Goal: Task Accomplishment & Management: Use online tool/utility

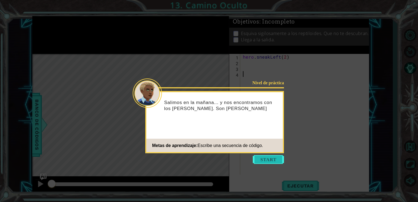
click at [267, 160] on button "Start" at bounding box center [268, 159] width 31 height 9
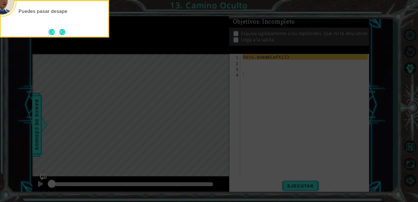
click at [256, 77] on icon at bounding box center [209, 30] width 418 height 343
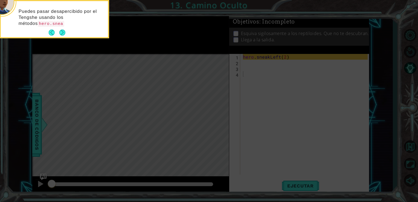
click at [252, 69] on icon at bounding box center [209, 30] width 418 height 343
click at [61, 30] on button "Next" at bounding box center [62, 33] width 6 height 6
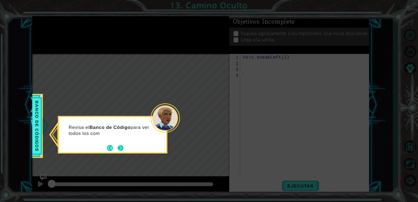
click at [119, 146] on button "Next" at bounding box center [120, 148] width 8 height 8
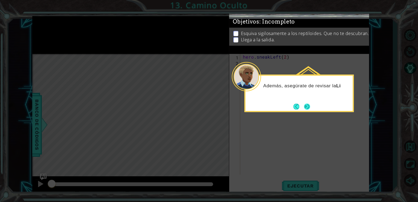
click at [308, 108] on button "Next" at bounding box center [307, 106] width 6 height 6
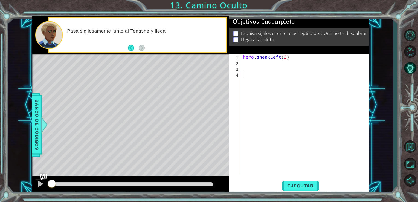
click at [222, 91] on div "Level Map" at bounding box center [158, 134] width 253 height 161
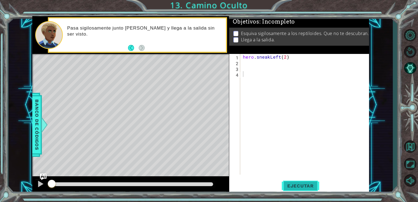
click at [290, 180] on button "Ejecutar" at bounding box center [300, 186] width 37 height 14
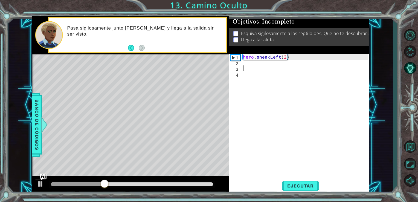
click at [249, 68] on div "hero . sneakLeft ( 2 )" at bounding box center [306, 120] width 129 height 132
click at [246, 65] on div "hero . sneakLeft ( 2 )" at bounding box center [306, 120] width 129 height 132
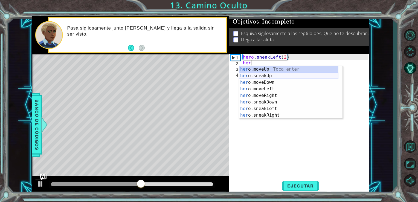
click at [260, 75] on div "her o.moveUp Toca enter her o.sneakUp Toca enter her o.moveDown Toca enter her …" at bounding box center [288, 99] width 99 height 66
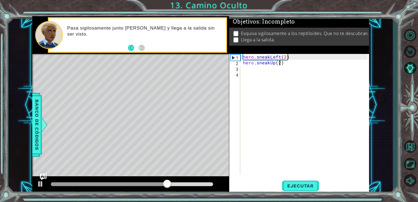
scroll to position [0, 2]
type textarea "hero.sneakUp(2)"
click at [308, 180] on button "Ejecutar" at bounding box center [300, 186] width 37 height 14
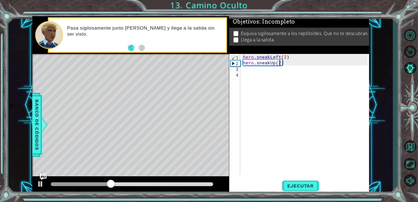
click at [247, 69] on div "hero . sneakLeft ( 2 ) hero . sneakUp ( 2 )" at bounding box center [306, 120] width 129 height 132
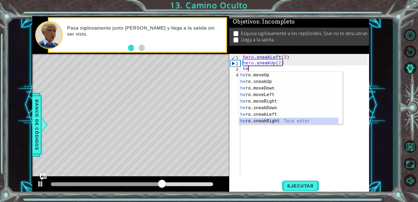
click at [269, 118] on div "he ro.moveUp Toca enter he ro.sneakUp Toca enter he ro.moveDown Toca enter he r…" at bounding box center [288, 105] width 99 height 66
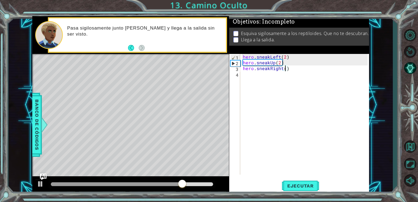
scroll to position [0, 2]
type textarea "hero.sneakRight(2)"
click at [297, 191] on button "Ejecutar" at bounding box center [300, 186] width 37 height 14
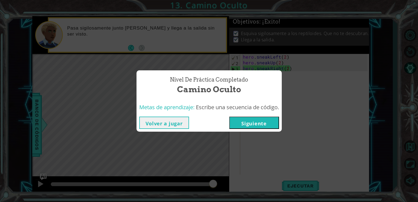
click at [251, 121] on button "Siguiente" at bounding box center [254, 123] width 50 height 12
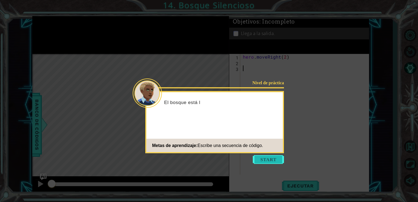
click at [271, 160] on button "Start" at bounding box center [268, 159] width 31 height 9
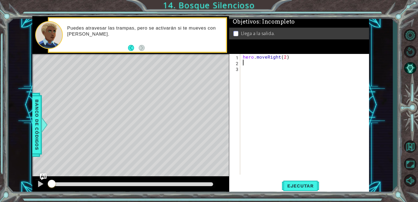
click at [247, 64] on div "hero . moveRight ( 2 )" at bounding box center [306, 120] width 129 height 132
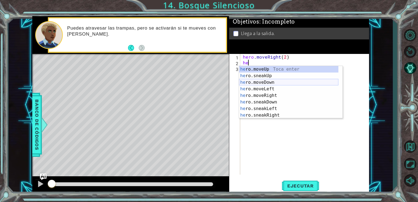
click at [263, 82] on div "he ro.moveUp Toca enter he ro.sneakUp Toca enter he ro.moveDown Toca enter he r…" at bounding box center [288, 99] width 99 height 66
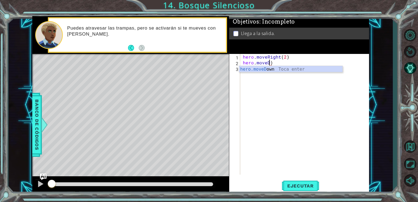
type textarea "hero.mov)"
click at [278, 62] on div "hero . moveRight ( 2 ) hero . mov )" at bounding box center [306, 120] width 129 height 132
drag, startPoint x: 278, startPoint y: 62, endPoint x: 240, endPoint y: 64, distance: 38.1
click at [240, 64] on div "hero.mov) 1 2 3 hero . moveRight ( 2 ) hero . mov ) ההההההההההההההההההההההההההה…" at bounding box center [298, 114] width 139 height 121
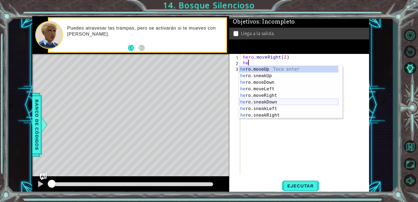
click at [268, 103] on div "he ro.moveUp Toca enter he ro.sneakUp Toca enter he ro.moveDown Toca enter he r…" at bounding box center [288, 99] width 99 height 66
type textarea "hero.sneakDown(1)"
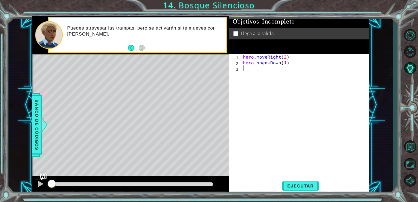
click at [253, 70] on div "hero . moveRight ( 2 ) hero . sneakDown ( 1 )" at bounding box center [306, 120] width 129 height 132
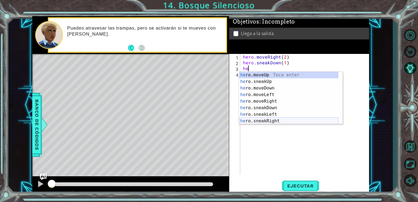
click at [270, 119] on div "he ro.moveUp Toca enter he ro.sneakUp Toca enter he ro.moveDown Toca enter he r…" at bounding box center [288, 105] width 99 height 66
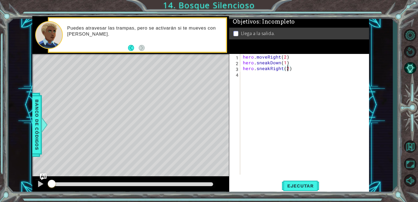
scroll to position [0, 2]
type textarea "hero.sneakRight(2)"
click at [241, 74] on div "hero.sneakRight(2) 1 2 3 4 hero . moveRight ( 2 ) hero . sneakDown ( 1 ) hero .…" at bounding box center [298, 114] width 139 height 121
click at [244, 74] on div "hero . moveRight ( 2 ) hero . sneakDown ( 1 ) hero . sneakRight ( 2 )" at bounding box center [306, 120] width 129 height 132
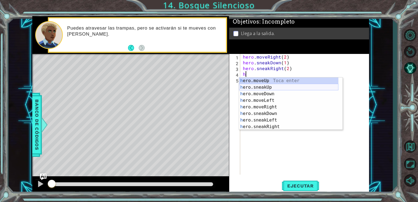
click at [265, 86] on div "h ero.moveUp Toca enter h ero.sneakUp Toca enter h ero.moveDown Toca enter h er…" at bounding box center [288, 110] width 99 height 66
type textarea "hero.sneakUp(1)"
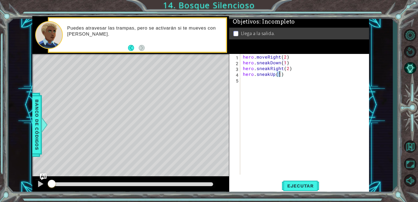
click at [251, 83] on div "hero . moveRight ( 2 ) hero . sneakDown ( 1 ) hero . sneakRight ( 2 ) hero . sn…" at bounding box center [306, 120] width 129 height 132
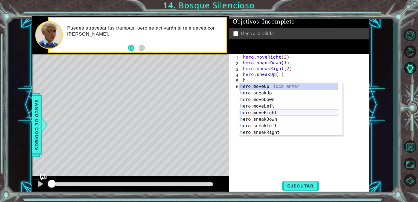
click at [264, 111] on div "h ero.moveUp Toca enter h ero.sneakUp Toca enter h ero.moveDown Toca enter h er…" at bounding box center [288, 116] width 99 height 66
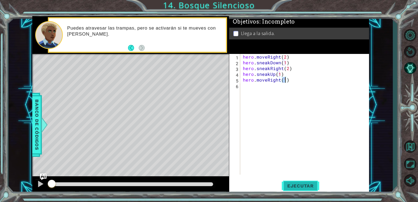
type textarea "hero.moveRight(1)"
click at [311, 189] on button "Ejecutar" at bounding box center [300, 186] width 37 height 14
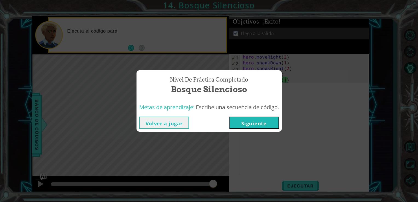
click at [253, 121] on button "Siguiente" at bounding box center [254, 123] width 50 height 12
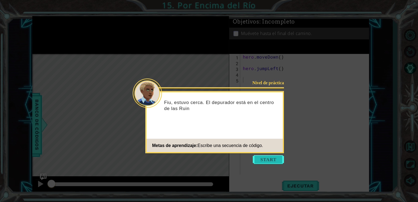
click at [265, 156] on button "Start" at bounding box center [268, 159] width 31 height 9
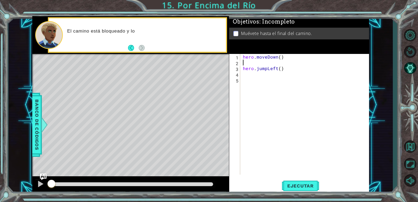
click at [248, 61] on div "hero . moveDown ( ) hero . jumpLeft ( )" at bounding box center [306, 120] width 129 height 132
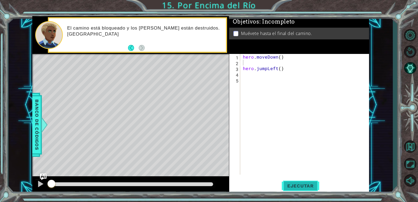
click at [301, 184] on span "Ejecutar" at bounding box center [300, 185] width 37 height 5
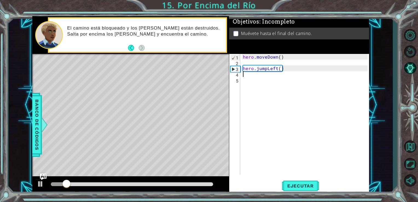
click at [246, 76] on div "hero . moveDown ( ) hero . jumpLeft ( )" at bounding box center [306, 120] width 129 height 132
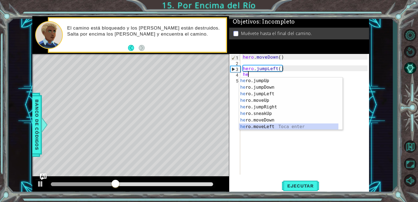
click at [272, 128] on div "he ro.jumpUp Toca enter he ro.jumpDown Toca enter he ro.jumpLeft Toca enter he …" at bounding box center [288, 110] width 99 height 66
type textarea "hero.moveLeft(1)"
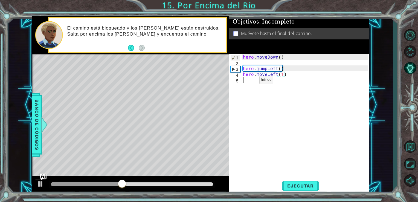
click at [250, 81] on div "hero . moveDown ( ) hero . jumpLeft ( ) hero . moveLeft ( 1 )" at bounding box center [306, 120] width 129 height 132
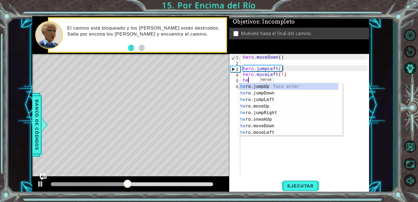
type textarea "her"
click at [262, 91] on div "her o.jumpUp Toca enter her o.jumpDown Toca enter her o.jumpLeft Toca enter her…" at bounding box center [288, 116] width 99 height 66
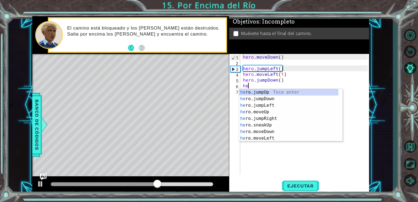
type textarea "her"
click at [261, 120] on div "her o.jumpUp Toca enter her o.jumpDown Toca enter her o.jumpLeft Toca enter her…" at bounding box center [288, 122] width 99 height 66
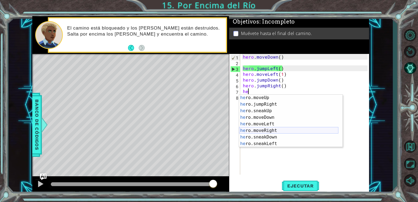
scroll to position [20, 0]
click at [262, 131] on div "he ro.moveUp Toca enter he ro.jumpRight Toca enter he ro.sneakUp Toca enter he …" at bounding box center [288, 127] width 99 height 66
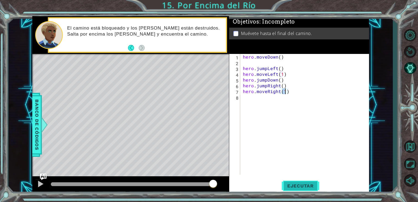
type textarea "hero.moveRight(1)"
click at [296, 186] on span "Ejecutar" at bounding box center [300, 185] width 37 height 5
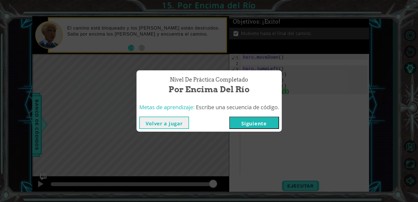
click at [258, 125] on button "Siguiente" at bounding box center [254, 123] width 50 height 12
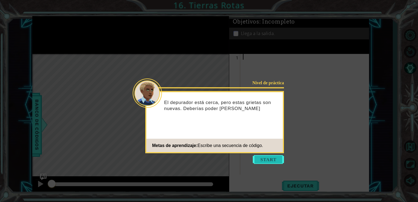
click at [265, 158] on button "Start" at bounding box center [268, 159] width 31 height 9
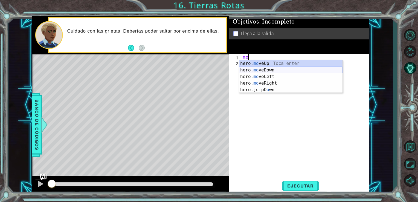
type textarea "m"
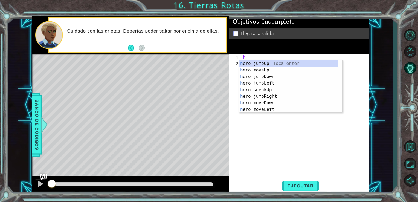
type textarea "he"
click at [263, 60] on div "he ro.jumpUp Toca enter he ro.jumpDown Toca enter he ro.jumpLeft Toca enter he …" at bounding box center [288, 93] width 99 height 66
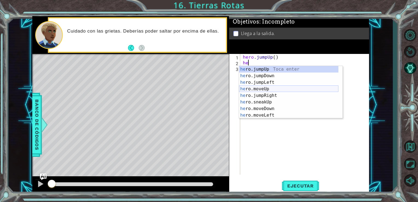
click at [264, 88] on div "he ro.jumpUp Toca enter he ro.jumpDown Toca enter he ro.jumpLeft Toca enter he …" at bounding box center [288, 99] width 99 height 66
type textarea "hero.moveUp(1)"
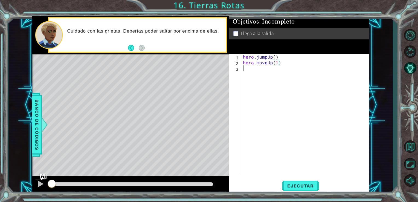
click at [246, 71] on div "hero . jumpUp ( ) hero . moveUp ( 1 )" at bounding box center [306, 120] width 129 height 132
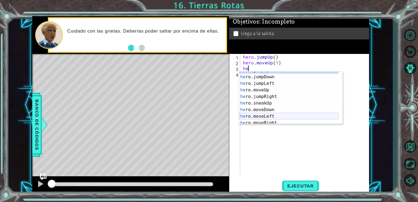
scroll to position [21, 0]
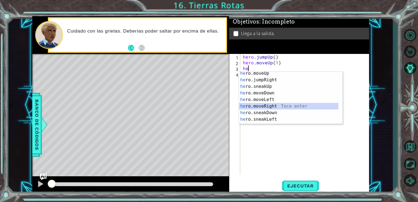
click at [263, 105] on div "he ro.moveUp Toca enter he ro.jumpRight Toca enter he ro.sneakUp Toca enter he …" at bounding box center [288, 103] width 99 height 66
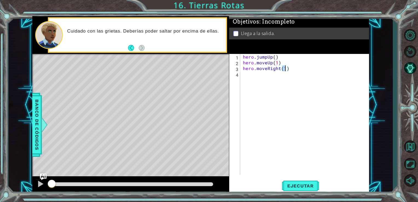
type textarea "hero.moveRight(1)"
click at [241, 75] on div "hero.moveRight(1) 1 2 3 4 hero . jumpUp ( ) hero . moveUp ( 1 ) hero . moveRigh…" at bounding box center [298, 114] width 139 height 121
click at [243, 75] on div "hero . jumpUp ( ) hero . moveUp ( 1 ) hero . moveRight ( 1 )" at bounding box center [306, 120] width 129 height 132
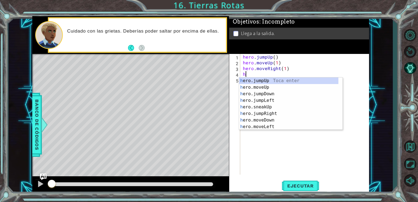
type textarea "he"
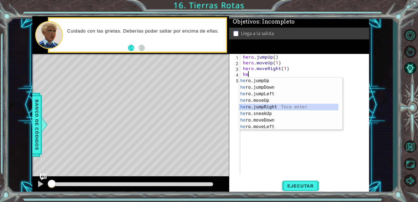
click at [260, 110] on div "he ro.jumpUp Toca enter he ro.jumpDown Toca enter he ro.jumpLeft Toca enter he …" at bounding box center [288, 110] width 99 height 66
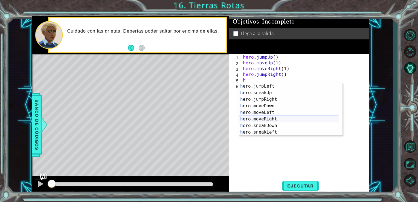
scroll to position [20, 0]
click at [266, 119] on div "h ero.jumpLeft Toca enter h ero.sneakUp Toca enter h ero.jumpRight Toca enter h…" at bounding box center [288, 116] width 99 height 66
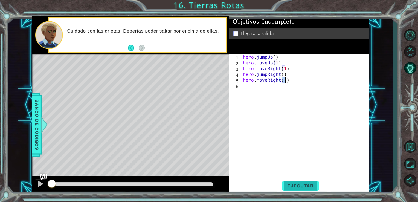
type textarea "hero.moveRight(1)"
click at [301, 182] on button "Ejecutar" at bounding box center [300, 186] width 37 height 14
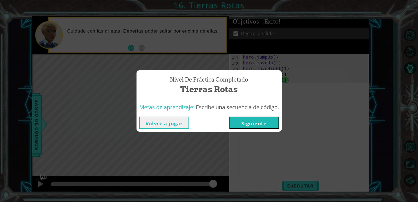
click at [250, 118] on button "Siguiente" at bounding box center [254, 123] width 50 height 12
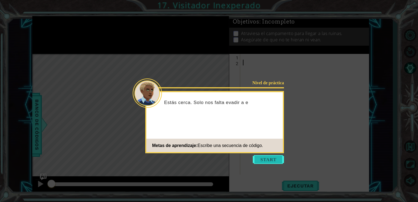
click at [266, 160] on button "Start" at bounding box center [268, 159] width 31 height 9
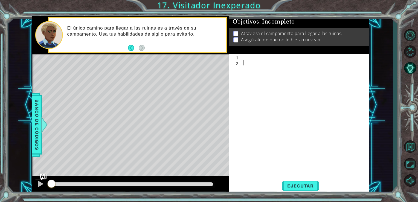
click at [243, 56] on div at bounding box center [306, 120] width 129 height 132
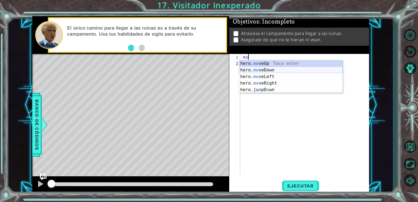
type textarea "m"
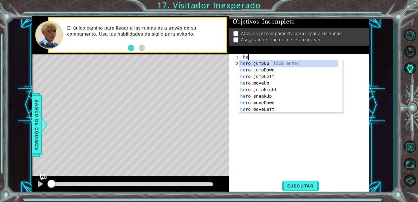
type textarea "her"
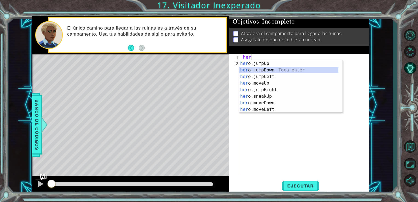
click at [265, 70] on div "her o.jumpUp Toca enter her o.jumpDown Toca enter her o.jumpLeft Toca enter her…" at bounding box center [288, 93] width 99 height 66
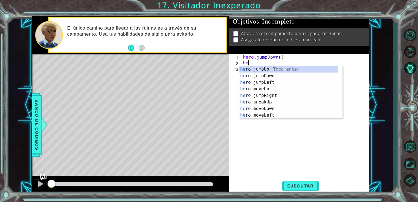
type textarea "her"
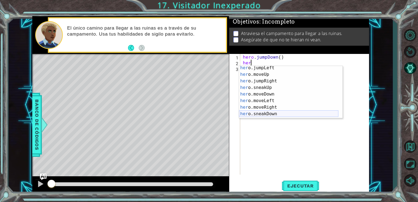
scroll to position [15, 0]
click at [262, 77] on div "her o.jumpLeft Toca enter her o.moveUp Toca enter her o.jumpRight Toca enter he…" at bounding box center [288, 97] width 99 height 66
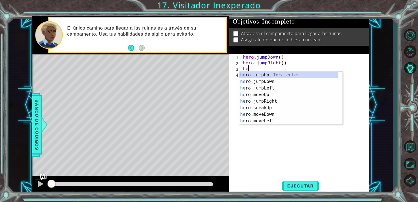
scroll to position [0, 0]
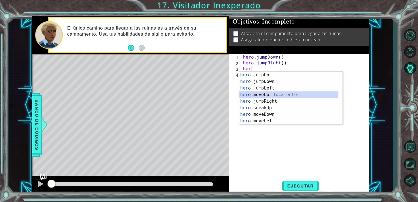
click at [261, 93] on div "her o.jumpUp Toca enter her o.jumpDown Toca enter her o.jumpLeft Toca enter her…" at bounding box center [288, 105] width 99 height 66
type textarea "hero.moveUp(1)"
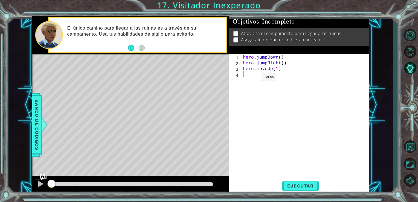
click at [253, 78] on div "hero . jumpDown ( ) hero . jumpRight ( ) hero . moveUp ( 1 )" at bounding box center [306, 120] width 129 height 132
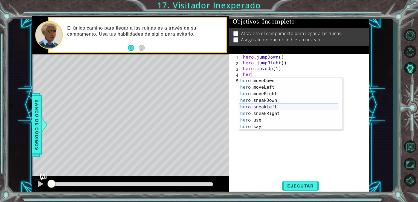
scroll to position [39, 0]
click at [263, 112] on div "her o.moveDown Toca enter her o.moveLeft [PERSON_NAME] enter her o.moveRight To…" at bounding box center [288, 110] width 99 height 66
type textarea "hero.sneakRight(1)"
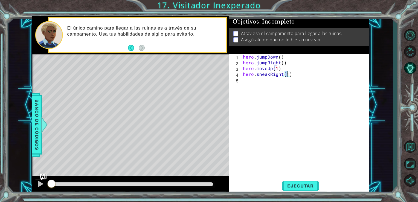
click at [247, 86] on div "hero . jumpDown ( ) hero . jumpRight ( ) hero . moveUp ( 1 ) hero . sneakRight …" at bounding box center [306, 120] width 129 height 132
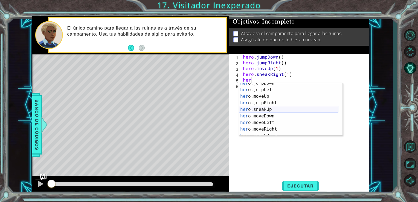
scroll to position [10, 0]
click at [261, 108] on div "her o.jumpDown Toca enter her o.jumpLeft Toca enter her o.moveUp Toca enter her…" at bounding box center [288, 113] width 99 height 66
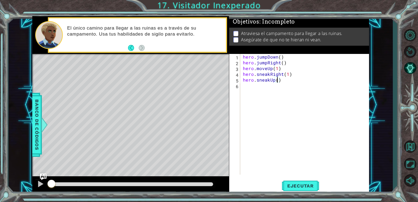
type textarea "hero.sneakUp(2)"
click at [250, 91] on div "hero . jumpDown ( ) hero . jumpRight ( ) hero . moveUp ( 1 ) hero . sneakRight …" at bounding box center [306, 120] width 129 height 132
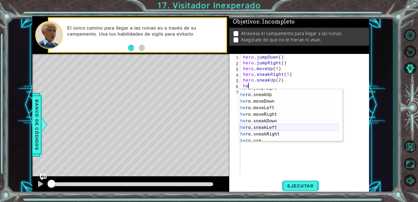
scroll to position [31, 0]
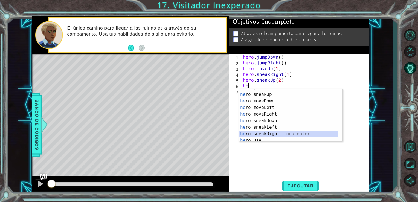
click at [262, 133] on div "he ro.jumpRight Toca enter he ro.sneakUp Toca enter he ro.moveDown Toca enter h…" at bounding box center [288, 118] width 99 height 66
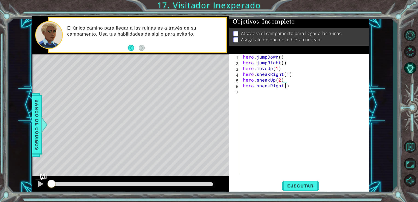
type textarea "hero.sneakRight(2)"
click at [245, 93] on div "hero . jumpDown ( ) hero . jumpRight ( ) hero . moveUp ( 1 ) hero . sneakRight …" at bounding box center [306, 120] width 129 height 132
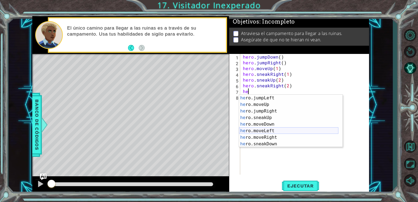
scroll to position [13, 0]
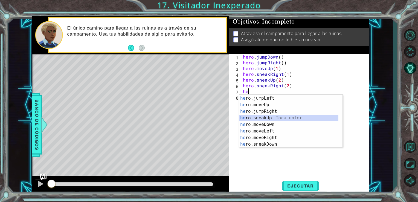
click at [268, 118] on div "he ro.jumpDown Toca enter he ro.jumpLeft Toca enter he ro.moveUp Toca enter he …" at bounding box center [288, 121] width 99 height 66
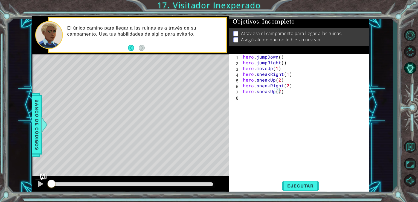
scroll to position [0, 2]
click at [306, 180] on button "Ejecutar" at bounding box center [300, 186] width 37 height 14
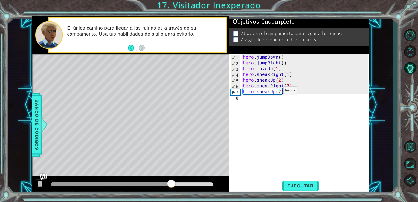
click at [274, 92] on div "hero . jumpDown ( ) hero . jumpRight ( ) hero . moveUp ( 1 ) hero . sneakRight …" at bounding box center [306, 120] width 129 height 132
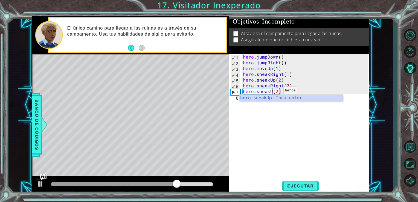
scroll to position [0, 2]
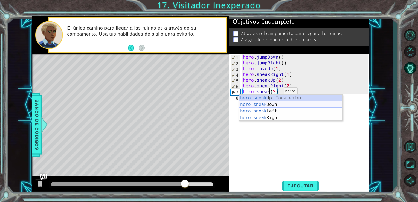
click at [274, 105] on div "hero.sneak Up Toca enter hero.sneak Down Toca enter hero.sneak Left Toca enter …" at bounding box center [290, 114] width 103 height 39
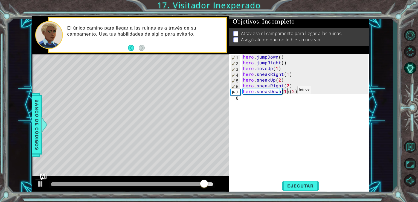
click at [288, 91] on div "hero . jumpDown ( ) hero . jumpRight ( ) hero . moveUp ( 1 ) hero . sneakRight …" at bounding box center [306, 120] width 129 height 132
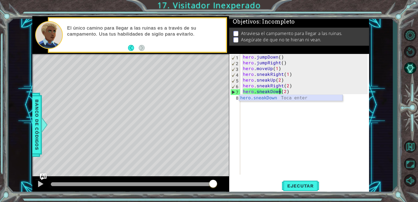
click at [274, 97] on div "hero.sneakDown Toca enter" at bounding box center [290, 105] width 103 height 20
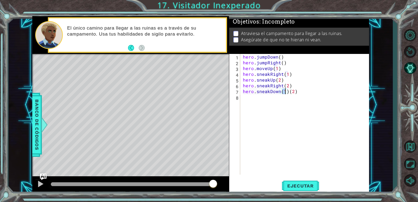
click at [297, 92] on div "hero . jumpDown ( ) hero . jumpRight ( ) hero . moveUp ( 1 ) hero . sneakRight …" at bounding box center [306, 120] width 129 height 132
click at [284, 92] on div "hero . jumpDown ( ) hero . jumpRight ( ) hero . moveUp ( 1 ) hero . sneakRight …" at bounding box center [306, 120] width 129 height 132
type textarea "hero.sneakDown(2)"
click at [291, 187] on span "Ejecutar" at bounding box center [300, 185] width 37 height 5
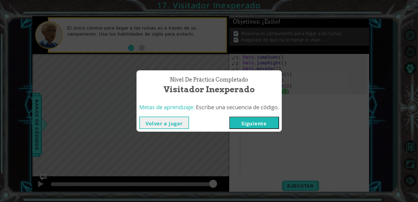
click at [259, 128] on button "Siguiente" at bounding box center [254, 123] width 50 height 12
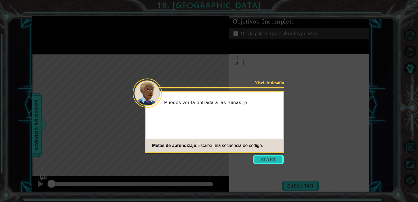
click at [268, 162] on button "Start" at bounding box center [268, 159] width 31 height 9
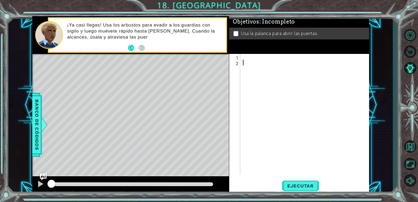
click at [248, 56] on div at bounding box center [306, 120] width 129 height 132
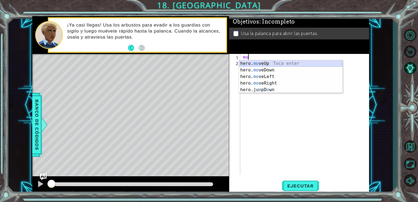
type textarea "m"
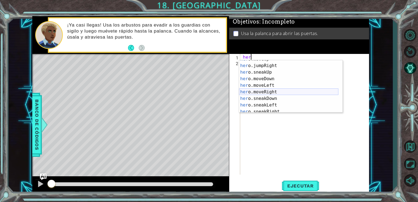
scroll to position [26, 0]
click at [261, 109] on div "her o.moveUp Toca enter her o.jumpRight Toca enter her o.sneakUp Toca enter her…" at bounding box center [288, 87] width 99 height 66
type textarea "hero.sneakRight(1)"
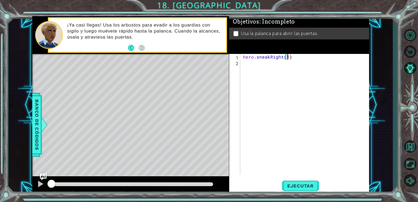
click at [243, 65] on div "hero . sneakRight ( 1 )" at bounding box center [306, 120] width 129 height 132
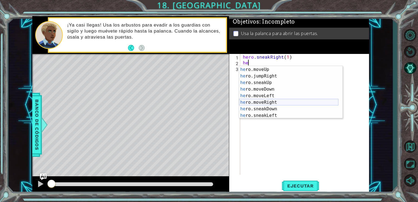
scroll to position [18, 0]
click at [262, 85] on div "he ro.jumpLeft Toca enter he ro.moveUp Toca enter he ro.jumpRight Toca enter he…" at bounding box center [288, 94] width 99 height 66
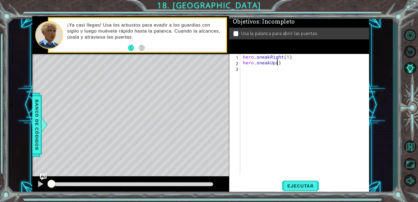
type textarea "hero.sneakUp(2)"
click at [248, 68] on div "hero . sneakRight ( 1 ) hero . sneakUp ( 2 )" at bounding box center [306, 120] width 129 height 132
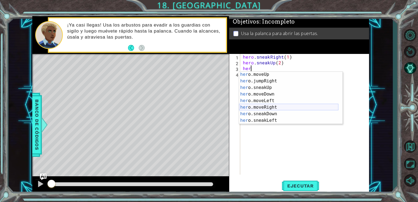
scroll to position [33, 0]
click at [268, 113] on div "her o.sneakUp Toca enter her o.moveDown Toca enter her o.moveLeft [PERSON_NAME]…" at bounding box center [288, 104] width 99 height 66
type textarea "hero.sneakRight(1)"
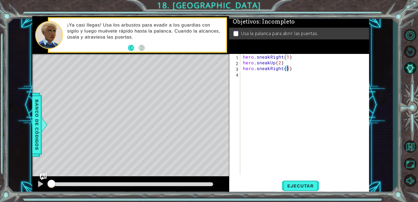
click at [256, 75] on div "hero . sneakRight ( 1 ) hero . sneakUp ( 2 ) hero . sneakRight ( 1 )" at bounding box center [306, 120] width 129 height 132
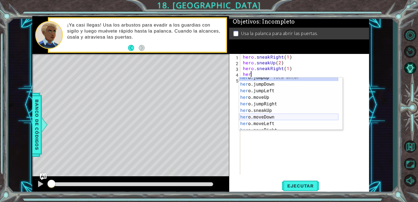
scroll to position [3, 0]
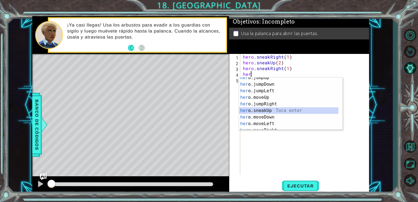
click at [265, 111] on div "her o.jumpUp Toca enter her o.jumpDown Toca enter her o.jumpLeft Toca enter her…" at bounding box center [288, 107] width 99 height 66
type textarea "hero.sneakUp(1)"
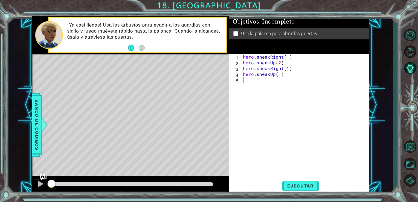
click at [247, 82] on div "hero . sneakRight ( 1 ) hero . sneakUp ( 2 ) hero . sneakRight ( 1 ) hero . sne…" at bounding box center [306, 120] width 129 height 132
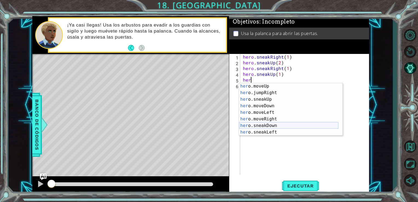
scroll to position [23, 0]
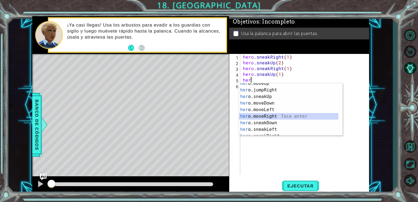
click at [260, 117] on div "her o.moveUp Toca enter her o.jumpRight Toca enter her o.sneakUp Toca enter her…" at bounding box center [288, 113] width 99 height 66
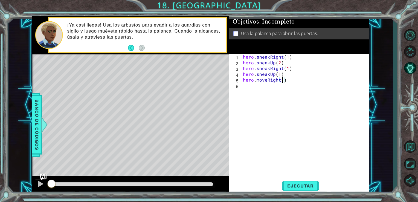
type textarea "hero.moveRight(2)"
click at [244, 90] on div "hero . sneakRight ( 1 ) hero . sneakUp ( 2 ) hero . sneakRight ( 1 ) hero . sne…" at bounding box center [306, 120] width 129 height 132
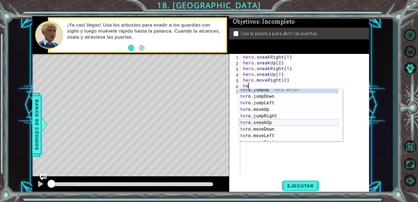
scroll to position [2, 0]
click at [262, 127] on div "he ro.jumpUp Toca enter he ro.jumpDown Toca enter he ro.jumpLeft Toca enter he …" at bounding box center [288, 119] width 99 height 66
type textarea "hero.moveDown(1)"
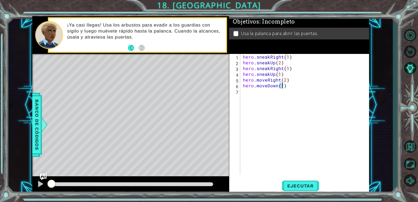
click at [247, 98] on div "hero . sneakRight ( 1 ) hero . sneakUp ( 2 ) hero . sneakRight ( 1 ) hero . sne…" at bounding box center [306, 120] width 129 height 132
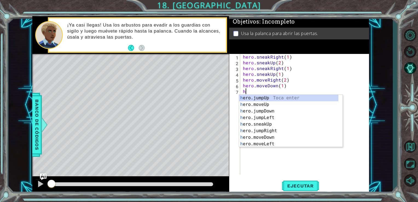
scroll to position [0, 0]
type textarea "her"
click at [262, 106] on div "her o.jumpUp Toca enter her o.jumpDown Toca enter her o.jumpLeft Toca enter her…" at bounding box center [288, 128] width 99 height 66
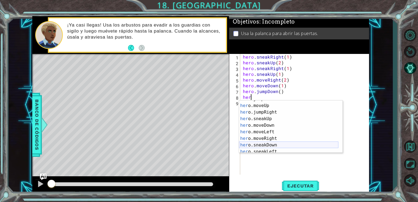
scroll to position [25, 0]
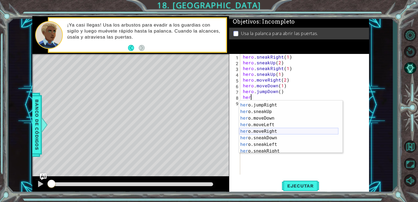
click at [262, 128] on div "her o.moveUp Toca enter her o.jumpRight Toca enter her o.sneakUp Toca enter her…" at bounding box center [288, 128] width 99 height 66
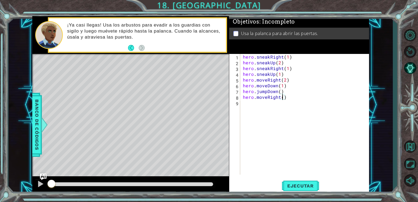
type textarea "hero.moveRight(2)"
click at [257, 102] on div "hero . sneakRight ( 1 ) hero . sneakUp ( 2 ) hero . sneakRight ( 1 ) hero . sne…" at bounding box center [306, 120] width 129 height 132
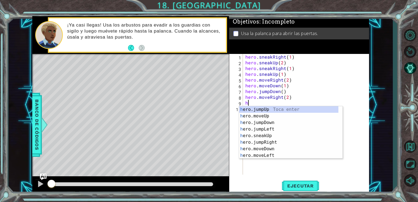
scroll to position [0, 0]
type textarea "her"
click at [266, 108] on div "her o.jumpUp Toca enter her o.jumpDown Toca enter her o.jumpLeft Toca enter her…" at bounding box center [291, 139] width 99 height 66
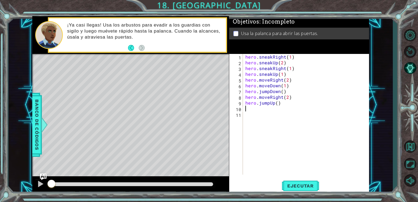
click at [251, 111] on div "hero . sneakRight ( 1 ) hero . sneakUp ( 2 ) hero . sneakRight ( 1 ) hero . sne…" at bounding box center [307, 120] width 126 height 132
click at [276, 103] on div "hero . sneakRight ( 1 ) hero . sneakUp ( 2 ) hero . sneakRight ( 1 ) hero . sne…" at bounding box center [307, 120] width 126 height 132
type textarea "hero.jumpUp(1)"
click at [260, 110] on div "hero . sneakRight ( 1 ) hero . sneakUp ( 2 ) hero . sneakRight ( 1 ) hero . sne…" at bounding box center [307, 120] width 126 height 132
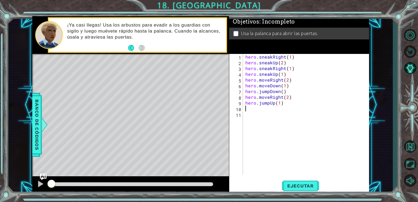
scroll to position [0, 0]
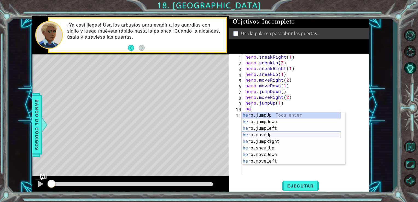
click at [270, 133] on div "he ro.jumpUp Toca enter he ro.jumpDown Toca enter he ro.jumpLeft Toca enter he …" at bounding box center [291, 145] width 99 height 66
type textarea "hero.moveUp(1)"
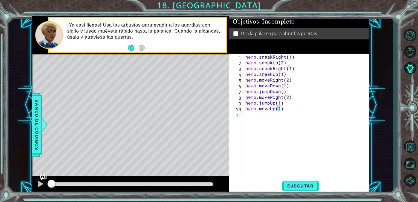
click at [248, 115] on div "hero . sneakRight ( 1 ) hero . sneakUp ( 2 ) hero . sneakRight ( 1 ) hero . sne…" at bounding box center [307, 120] width 126 height 132
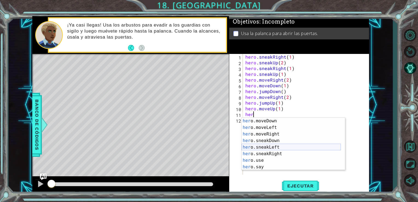
scroll to position [39, 0]
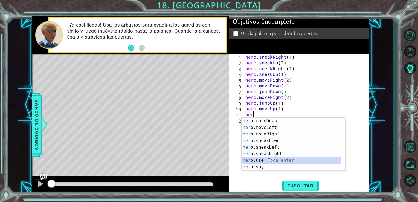
click at [257, 161] on div "her o.moveDown Toca enter her o.moveLeft [PERSON_NAME] enter her o.moveRight To…" at bounding box center [291, 151] width 99 height 66
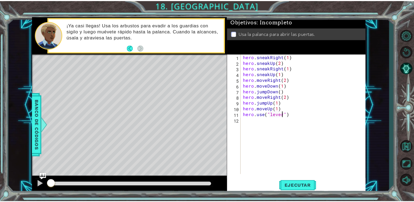
scroll to position [0, 2]
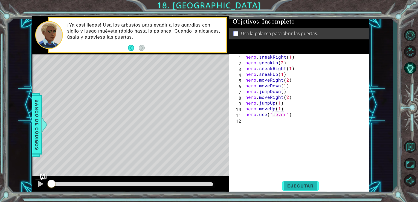
type textarea "hero.use("lever")"
click at [293, 186] on span "Ejecutar" at bounding box center [300, 185] width 37 height 5
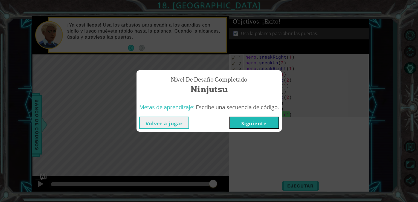
click at [247, 124] on button "Siguiente" at bounding box center [254, 123] width 50 height 12
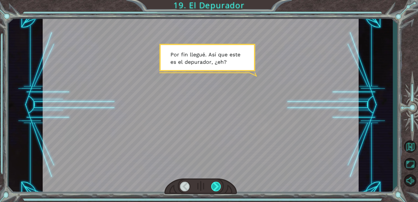
click at [213, 188] on div at bounding box center [216, 187] width 10 height 10
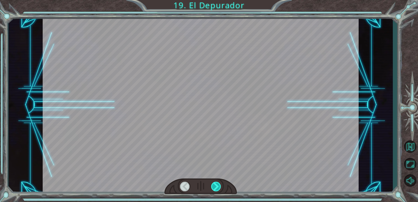
click at [213, 188] on div at bounding box center [216, 187] width 10 height 10
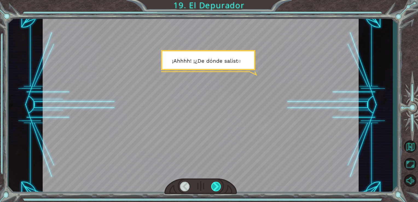
click at [213, 188] on div at bounding box center [216, 187] width 10 height 10
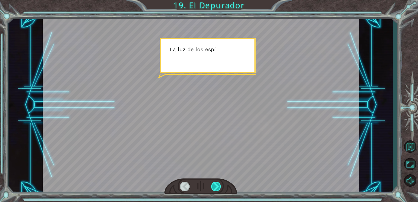
click at [213, 188] on div at bounding box center [216, 187] width 10 height 10
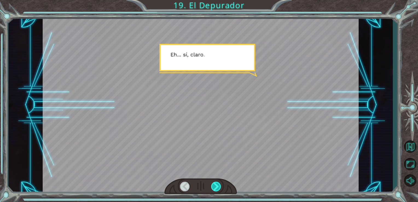
click at [213, 188] on div at bounding box center [216, 187] width 10 height 10
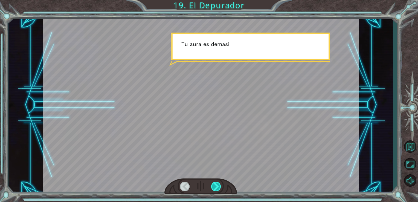
click at [213, 188] on div at bounding box center [216, 187] width 10 height 10
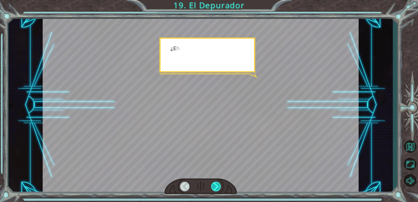
click at [213, 188] on div at bounding box center [216, 187] width 10 height 10
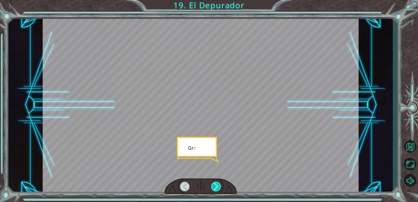
click at [213, 188] on div at bounding box center [216, 187] width 10 height 10
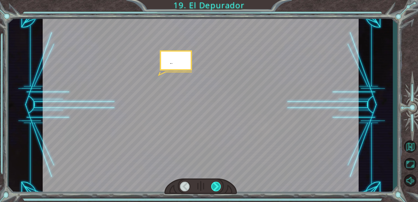
click at [213, 188] on div at bounding box center [216, 187] width 10 height 10
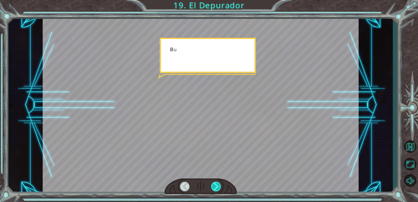
click at [213, 188] on div at bounding box center [216, 187] width 10 height 10
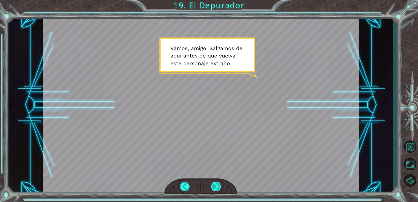
click at [213, 188] on div at bounding box center [216, 187] width 10 height 10
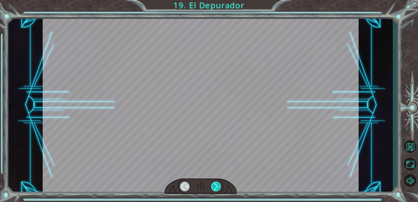
click at [213, 188] on div at bounding box center [216, 187] width 10 height 10
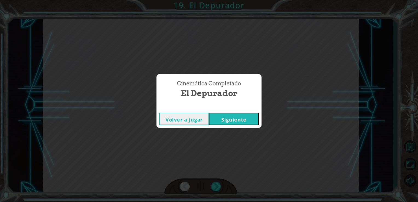
click at [236, 117] on button "Siguiente" at bounding box center [234, 119] width 50 height 12
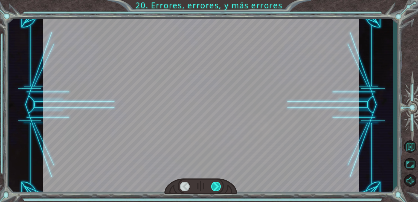
click at [217, 189] on div at bounding box center [216, 187] width 10 height 10
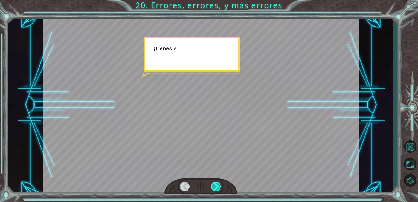
click at [217, 189] on div at bounding box center [216, 187] width 10 height 10
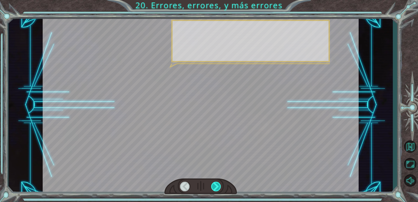
click at [217, 189] on div at bounding box center [216, 187] width 10 height 10
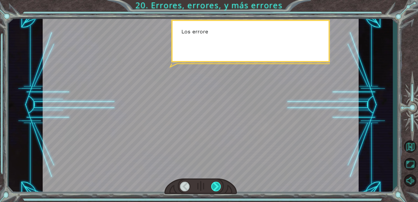
click at [217, 189] on div at bounding box center [216, 187] width 10 height 10
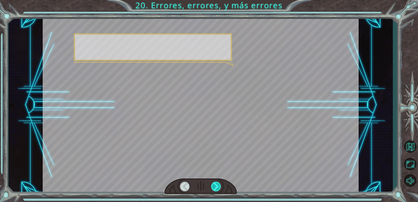
click at [217, 189] on div at bounding box center [216, 187] width 10 height 10
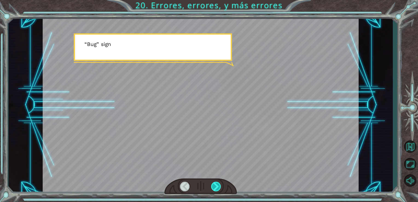
click at [217, 189] on div at bounding box center [216, 187] width 10 height 10
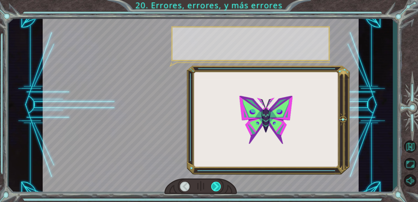
click at [217, 189] on div at bounding box center [216, 187] width 10 height 10
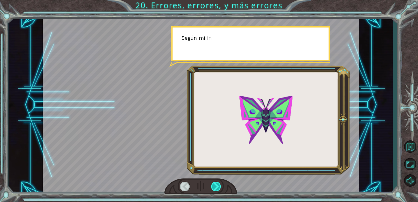
click at [217, 189] on div at bounding box center [216, 187] width 10 height 10
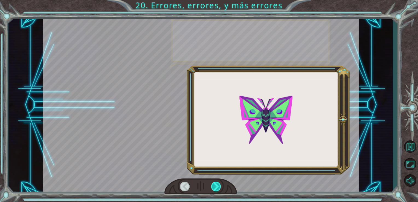
click at [217, 189] on div at bounding box center [216, 187] width 10 height 10
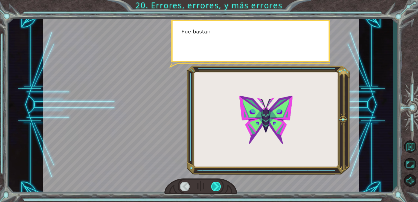
click at [217, 189] on div at bounding box center [216, 187] width 10 height 10
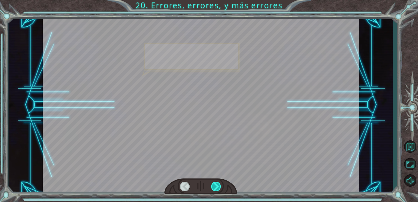
click at [217, 189] on div at bounding box center [216, 187] width 10 height 10
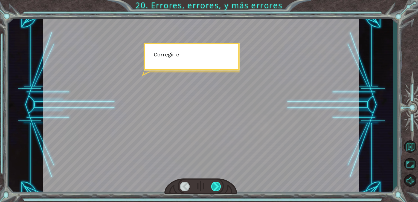
click at [217, 189] on div at bounding box center [216, 187] width 10 height 10
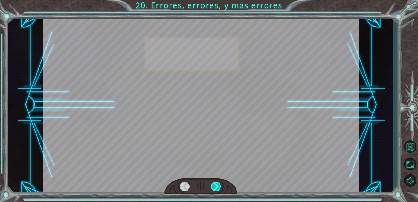
click at [217, 189] on div at bounding box center [216, 187] width 10 height 10
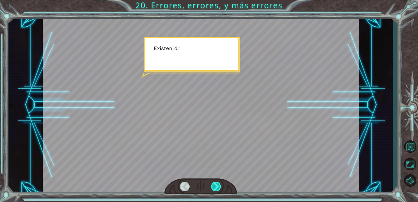
click at [217, 189] on div at bounding box center [216, 187] width 10 height 10
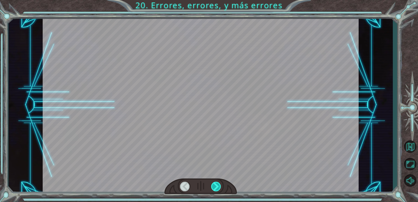
click at [217, 189] on div at bounding box center [216, 187] width 10 height 10
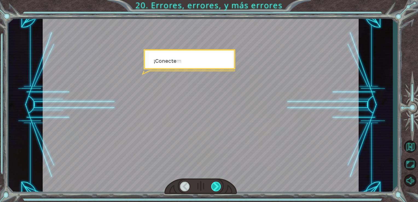
click at [217, 189] on div at bounding box center [216, 187] width 10 height 10
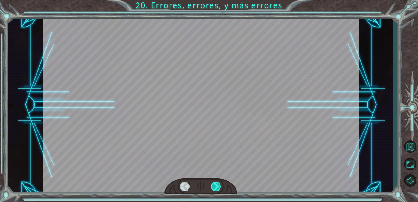
click at [217, 189] on div at bounding box center [216, 187] width 10 height 10
click at [217, 0] on div "¡ T i e n e s e l d e p u r a d o r ! N a d a m a l . H a b l e m o s s o b r e…" at bounding box center [209, 0] width 418 height 0
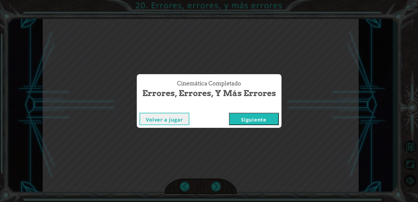
click at [217, 189] on div "Cinemática Completado Errores, errores, y más errores Volver a jugar [GEOGRAPHI…" at bounding box center [209, 101] width 418 height 202
drag, startPoint x: 217, startPoint y: 189, endPoint x: 267, endPoint y: 114, distance: 89.3
click at [267, 114] on button "Siguiente" at bounding box center [254, 119] width 50 height 12
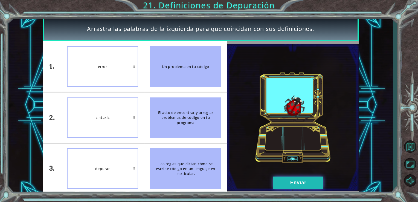
click at [286, 181] on button "Enviar" at bounding box center [298, 183] width 50 height 12
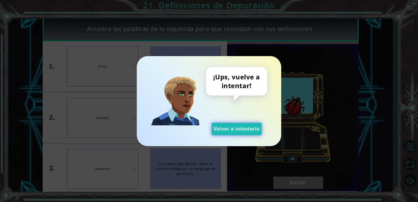
click at [239, 135] on button "Volver a intentarlo" at bounding box center [237, 129] width 50 height 12
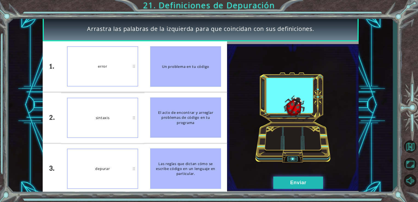
click at [306, 178] on button "Enviar" at bounding box center [298, 183] width 50 height 12
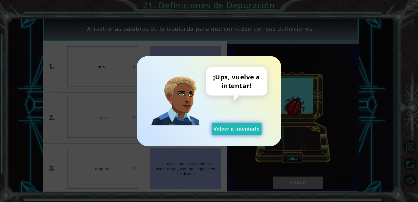
click at [249, 130] on button "Volver a intentarlo" at bounding box center [237, 129] width 50 height 12
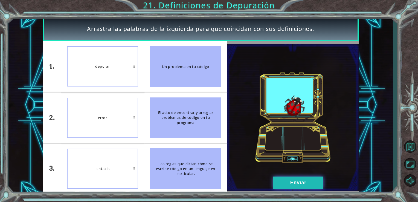
click at [286, 182] on button "Enviar" at bounding box center [298, 183] width 50 height 12
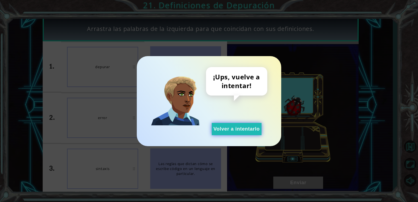
click at [245, 127] on button "Volver a intentarlo" at bounding box center [237, 129] width 50 height 12
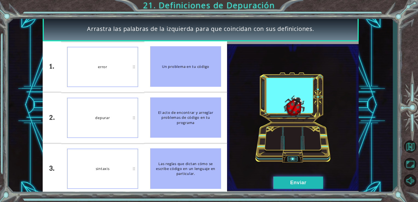
click at [307, 181] on button "Enviar" at bounding box center [298, 183] width 50 height 12
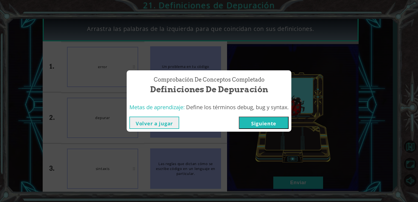
click at [269, 121] on button "Siguiente" at bounding box center [264, 123] width 50 height 12
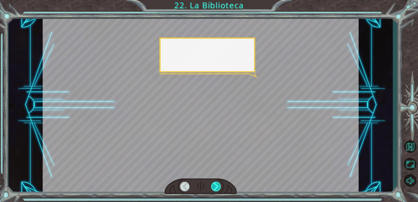
click at [212, 186] on div at bounding box center [216, 187] width 10 height 10
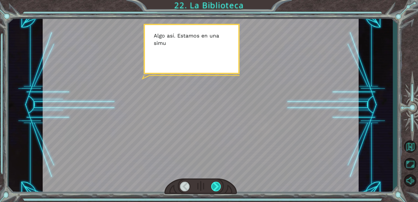
click at [212, 186] on div at bounding box center [216, 187] width 10 height 10
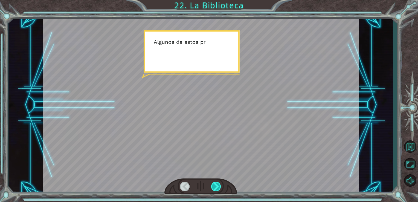
click at [212, 186] on div at bounding box center [216, 187] width 10 height 10
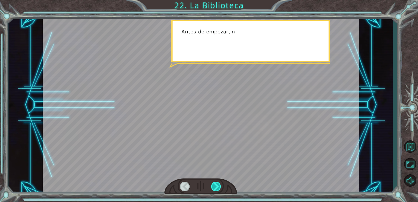
click at [212, 186] on div at bounding box center [216, 187] width 10 height 10
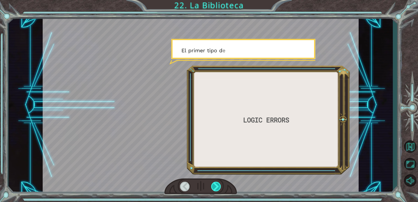
click at [212, 186] on div at bounding box center [216, 187] width 10 height 10
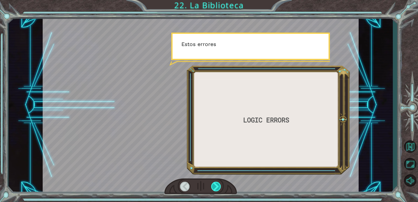
click at [212, 186] on div at bounding box center [216, 187] width 10 height 10
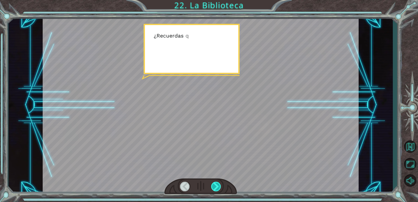
click at [212, 186] on div at bounding box center [216, 187] width 10 height 10
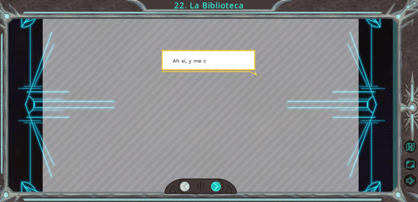
click at [212, 186] on div at bounding box center [216, 187] width 10 height 10
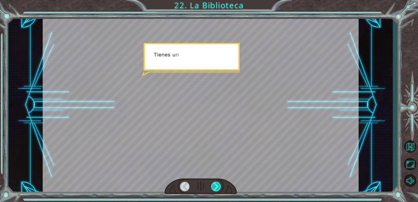
click at [212, 186] on div at bounding box center [216, 187] width 10 height 10
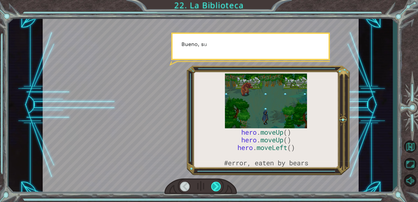
click at [212, 186] on div at bounding box center [216, 187] width 10 height 10
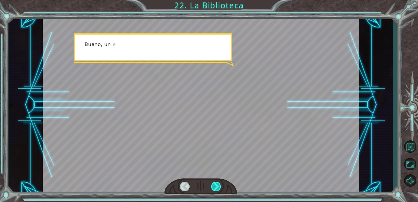
click at [212, 186] on div at bounding box center [216, 187] width 10 height 10
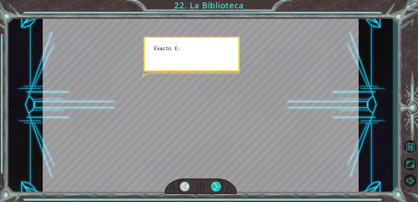
click at [212, 186] on div at bounding box center [216, 187] width 10 height 10
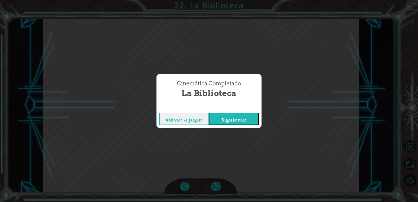
click at [212, 186] on div "Cinemática Completado La Biblioteca Volver a jugar [GEOGRAPHIC_DATA]" at bounding box center [209, 101] width 418 height 202
drag, startPoint x: 212, startPoint y: 186, endPoint x: 253, endPoint y: 113, distance: 83.5
click at [253, 113] on div "Volver a jugar [GEOGRAPHIC_DATA]" at bounding box center [209, 119] width 105 height 18
click at [253, 113] on button "Siguiente" at bounding box center [234, 119] width 50 height 12
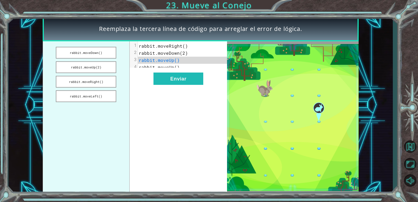
drag, startPoint x: 253, startPoint y: 113, endPoint x: 223, endPoint y: 91, distance: 36.8
click at [223, 91] on div "xxxxxxxxxx 4 1 rabbit.moveRight() 2 rabbit.moveDown(2) 3 rabbit.moveUp() 4 rabb…" at bounding box center [179, 117] width 98 height 153
click at [188, 85] on button "Enviar" at bounding box center [179, 79] width 50 height 12
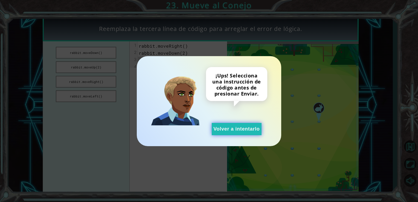
click at [249, 128] on button "Volver a intentarlo" at bounding box center [237, 129] width 50 height 12
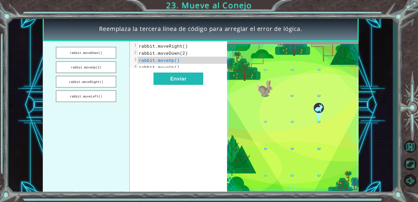
click at [183, 60] on pre "rabbit.moveUp()" at bounding box center [185, 60] width 94 height 7
click at [177, 59] on span "rabbit.moveUp()" at bounding box center [159, 60] width 41 height 6
click at [176, 69] on span "rabbit.moveUp()" at bounding box center [159, 67] width 41 height 6
drag, startPoint x: 92, startPoint y: 56, endPoint x: 111, endPoint y: 69, distance: 22.8
click at [111, 69] on ul "rabbit.moveDown() rabbit.moveUp(2) rabbit.moveRight() rabbit.moveLeft()" at bounding box center [86, 117] width 87 height 153
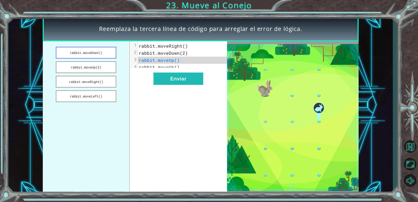
click at [110, 53] on button "rabbit.moveDown()" at bounding box center [86, 53] width 60 height 12
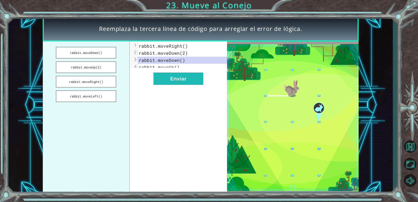
drag, startPoint x: 110, startPoint y: 53, endPoint x: 176, endPoint y: 51, distance: 66.2
click at [176, 51] on div "rabbit.moveDown() rabbit.moveUp(2) rabbit.moveRight() rabbit.moveLeft() xxxxxxx…" at bounding box center [135, 117] width 185 height 153
drag, startPoint x: 99, startPoint y: 66, endPoint x: 100, endPoint y: 49, distance: 17.8
click at [100, 49] on ul "rabbit.moveDown() rabbit.moveUp(2) rabbit.moveRight() rabbit.moveLeft()" at bounding box center [86, 117] width 87 height 153
drag, startPoint x: 94, startPoint y: 79, endPoint x: 107, endPoint y: 32, distance: 48.9
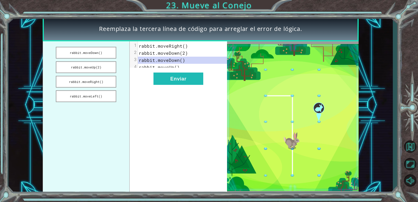
click at [107, 32] on div "Reemplaza [PERSON_NAME] línea de código para arreglar el error de lógica. rabbi…" at bounding box center [201, 105] width 316 height 178
drag, startPoint x: 98, startPoint y: 84, endPoint x: 101, endPoint y: 40, distance: 44.4
click at [101, 40] on div "Reemplaza [PERSON_NAME] línea de código para arreglar el error de lógica. rabbi…" at bounding box center [201, 105] width 316 height 178
drag, startPoint x: 100, startPoint y: 50, endPoint x: 102, endPoint y: 123, distance: 73.6
click at [102, 123] on ul "rabbit.moveDown() rabbit.moveUp(2) rabbit.moveRight() rabbit.moveLeft()" at bounding box center [86, 117] width 87 height 153
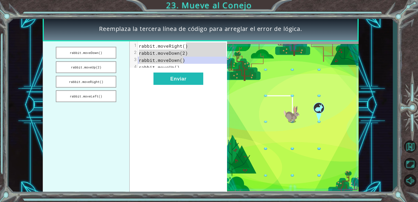
drag, startPoint x: 185, startPoint y: 62, endPoint x: 188, endPoint y: 47, distance: 15.0
click at [188, 47] on div "1 rabbit.moveRight() 2 rabbit.moveDown(2) 3 rabbit.moveDown() 4 rabbit.moveUp()" at bounding box center [185, 56] width 94 height 28
click at [188, 60] on pre "rabbit.moveDown()" at bounding box center [185, 60] width 94 height 7
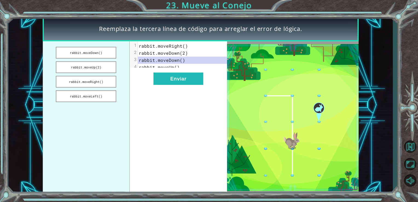
click at [177, 70] on span "rabbit.moveUp()" at bounding box center [159, 67] width 41 height 6
drag, startPoint x: 87, startPoint y: 94, endPoint x: 91, endPoint y: 80, distance: 13.7
click at [91, 80] on ul "rabbit.moveDown() rabbit.moveUp(2) rabbit.moveRight() rabbit.moveLeft()" at bounding box center [86, 117] width 87 height 153
click at [92, 81] on button "rabbit.moveRight()" at bounding box center [86, 82] width 60 height 12
click at [91, 90] on button "rabbit.moveLeft()" at bounding box center [86, 96] width 60 height 12
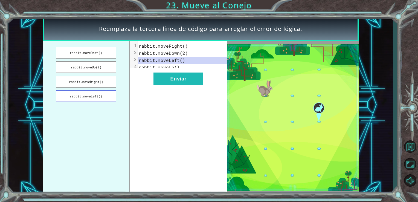
click at [91, 90] on button "rabbit.moveLeft()" at bounding box center [86, 96] width 60 height 12
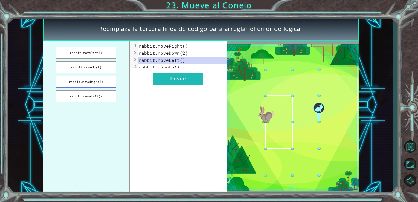
click at [93, 80] on button "rabbit.moveRight()" at bounding box center [86, 82] width 60 height 12
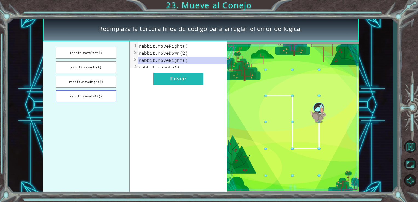
click at [93, 91] on button "rabbit.moveLeft()" at bounding box center [86, 96] width 60 height 12
click at [93, 87] on button "rabbit.moveRight()" at bounding box center [86, 82] width 60 height 12
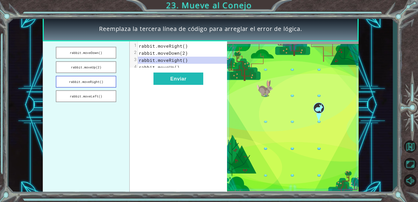
click at [93, 87] on button "rabbit.moveRight()" at bounding box center [86, 82] width 60 height 12
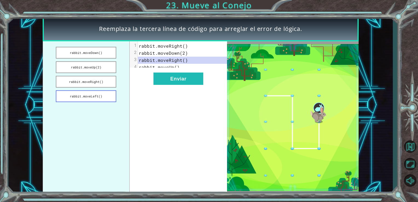
click at [93, 90] on button "rabbit.moveLeft()" at bounding box center [86, 96] width 60 height 12
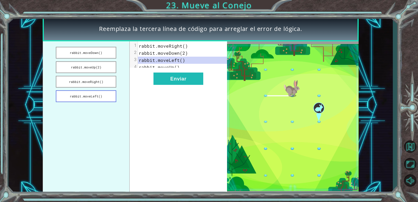
drag, startPoint x: 93, startPoint y: 79, endPoint x: 95, endPoint y: 94, distance: 14.6
click at [95, 94] on ul "rabbit.moveDown() rabbit.moveUp(2) rabbit.moveRight() rabbit.moveLeft()" at bounding box center [86, 117] width 87 height 153
click at [98, 79] on button "rabbit.moveRight()" at bounding box center [86, 82] width 60 height 12
click at [98, 72] on button "rabbit.moveUp(2)" at bounding box center [86, 67] width 60 height 12
click at [102, 54] on button "rabbit.moveDown()" at bounding box center [86, 53] width 60 height 12
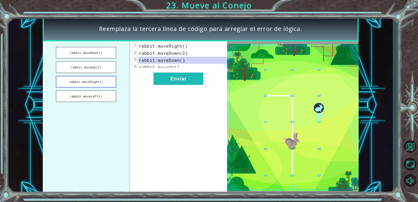
click at [97, 78] on button "rabbit.moveRight()" at bounding box center [86, 82] width 60 height 12
click at [169, 84] on button "Enviar" at bounding box center [179, 79] width 50 height 12
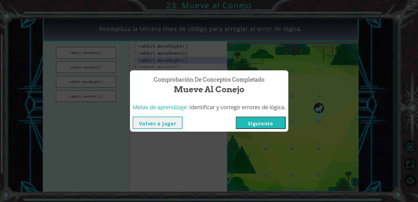
click at [266, 120] on button "Siguiente" at bounding box center [261, 123] width 50 height 12
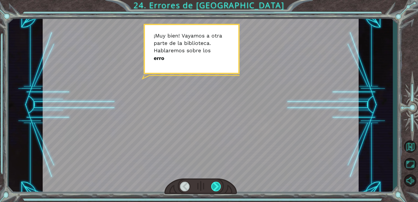
click at [219, 182] on div at bounding box center [216, 187] width 10 height 10
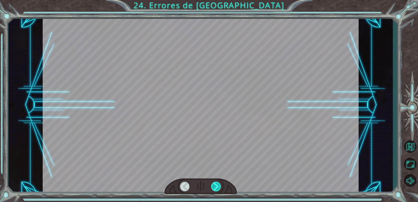
click at [219, 182] on div at bounding box center [216, 187] width 10 height 10
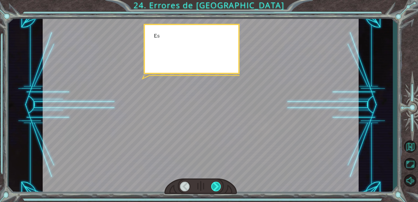
click at [219, 182] on div at bounding box center [216, 187] width 10 height 10
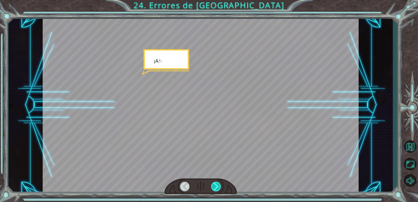
click at [219, 182] on div at bounding box center [216, 187] width 10 height 10
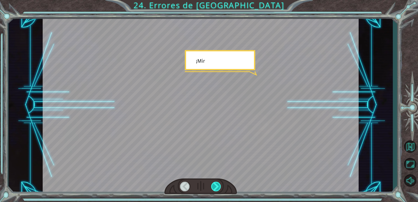
click at [219, 182] on div at bounding box center [216, 187] width 10 height 10
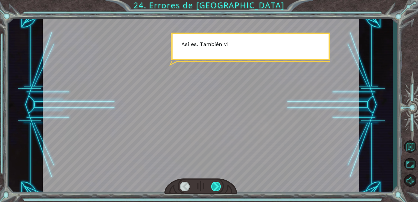
click at [219, 182] on div at bounding box center [216, 187] width 10 height 10
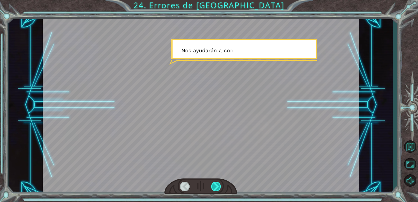
click at [219, 182] on div at bounding box center [216, 187] width 10 height 10
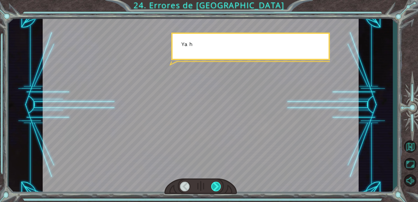
click at [219, 182] on div at bounding box center [216, 187] width 10 height 10
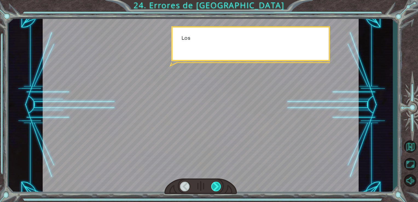
click at [219, 182] on div at bounding box center [216, 187] width 10 height 10
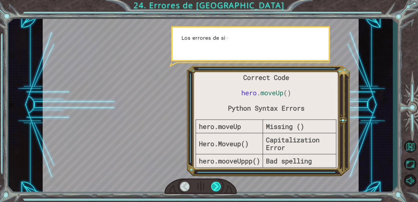
click at [219, 182] on div at bounding box center [216, 187] width 10 height 10
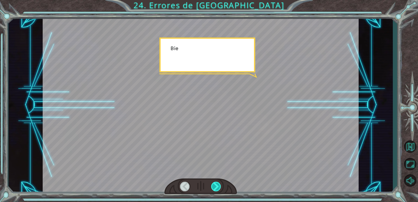
click at [219, 182] on div at bounding box center [216, 187] width 10 height 10
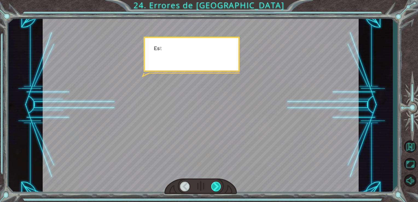
click at [219, 182] on div at bounding box center [216, 187] width 10 height 10
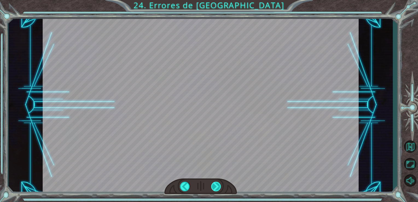
click at [219, 182] on div at bounding box center [216, 187] width 10 height 10
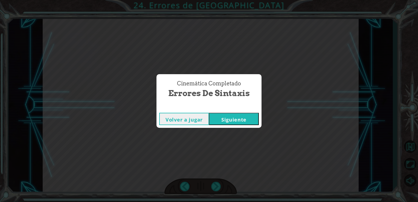
click at [235, 120] on button "Siguiente" at bounding box center [234, 119] width 50 height 12
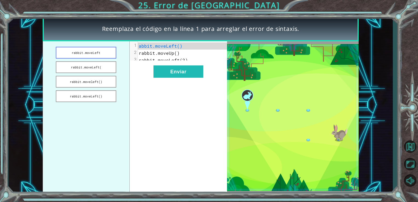
click at [96, 53] on button "rabbit.moveLeft" at bounding box center [86, 53] width 60 height 12
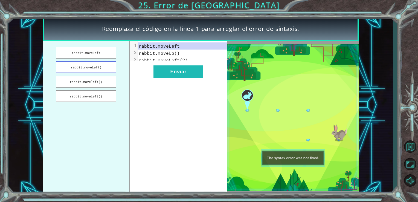
click at [93, 64] on button "rabbit.moveLeft(" at bounding box center [86, 67] width 60 height 12
click at [100, 83] on button "rabbit.moveleft()" at bounding box center [86, 82] width 60 height 12
click at [97, 96] on button "rabbit.moveLeft()" at bounding box center [86, 96] width 60 height 12
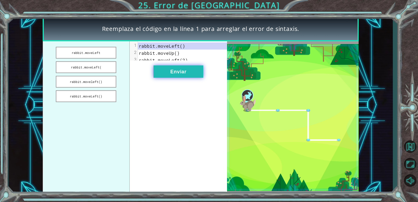
click at [168, 72] on button "Enviar" at bounding box center [179, 71] width 50 height 12
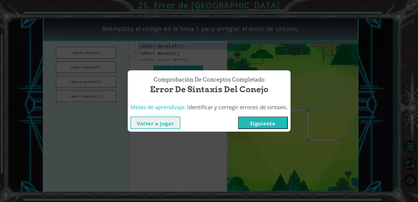
click at [270, 127] on button "Siguiente" at bounding box center [263, 123] width 50 height 12
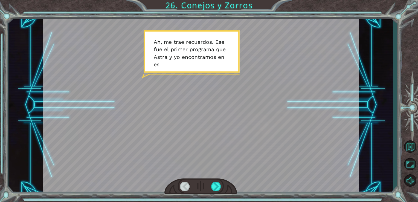
click at [216, 181] on div at bounding box center [200, 186] width 73 height 16
click at [214, 190] on div at bounding box center [216, 187] width 10 height 10
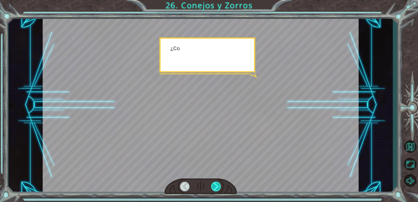
click at [214, 190] on div at bounding box center [216, 187] width 10 height 10
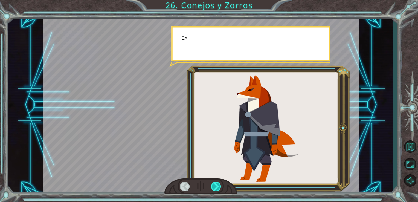
click at [214, 190] on div at bounding box center [216, 187] width 10 height 10
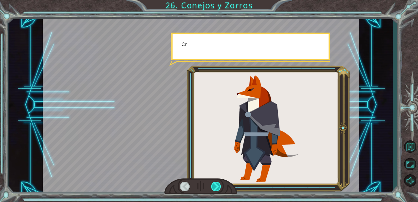
click at [214, 190] on div at bounding box center [216, 187] width 10 height 10
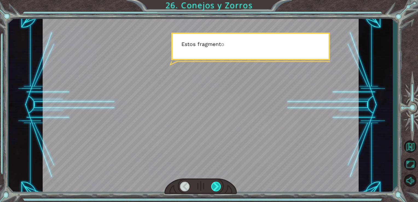
click at [214, 190] on div at bounding box center [216, 187] width 10 height 10
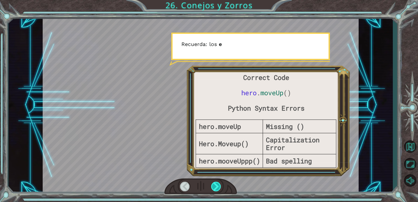
click at [214, 190] on div at bounding box center [216, 187] width 10 height 10
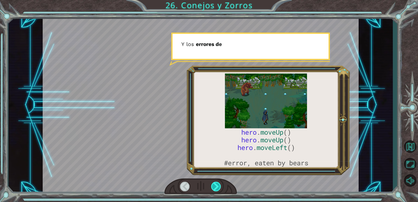
click at [214, 190] on div at bounding box center [216, 187] width 10 height 10
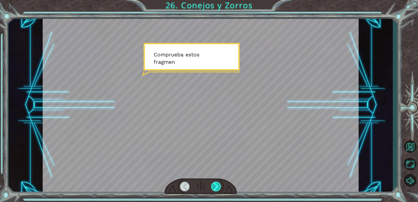
click at [214, 190] on div at bounding box center [216, 187] width 10 height 10
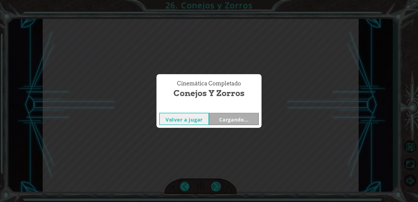
click at [214, 190] on div "Cinemática Completado Conejos y Zorros Volver a jugar Cargando..." at bounding box center [209, 101] width 418 height 202
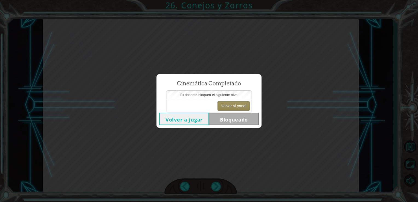
drag, startPoint x: 214, startPoint y: 190, endPoint x: 252, endPoint y: 130, distance: 71.1
click at [252, 130] on div "Cinemática Completado Conejos y Zorros Volver a jugar Bloqueado" at bounding box center [209, 101] width 418 height 202
click at [236, 105] on button "Volver al panel" at bounding box center [234, 105] width 32 height 9
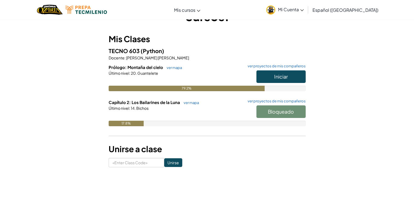
scroll to position [38, 0]
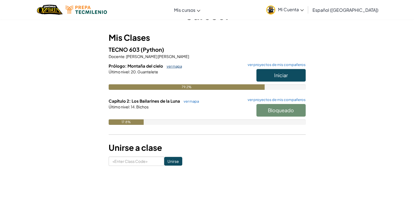
click at [165, 66] on link "ver mapa" at bounding box center [173, 66] width 18 height 4
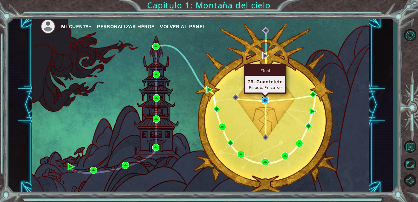
click at [264, 100] on img at bounding box center [265, 100] width 7 height 7
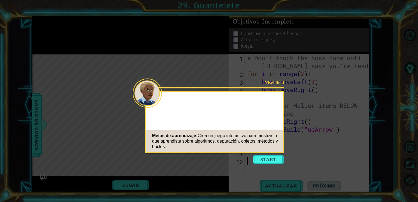
click at [274, 164] on icon at bounding box center [209, 101] width 418 height 202
click at [269, 159] on button "Start" at bounding box center [268, 159] width 31 height 9
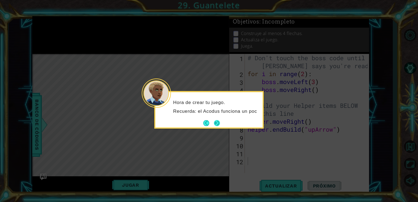
click at [218, 125] on button "Next" at bounding box center [217, 123] width 6 height 6
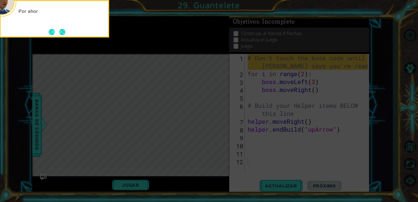
click at [218, 125] on icon at bounding box center [209, 30] width 418 height 343
click at [59, 31] on button "Back" at bounding box center [54, 32] width 11 height 6
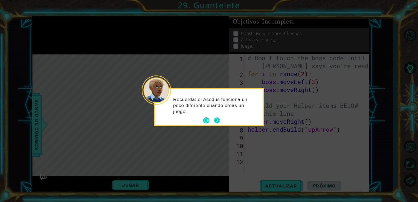
click at [217, 119] on button "Next" at bounding box center [217, 120] width 9 height 9
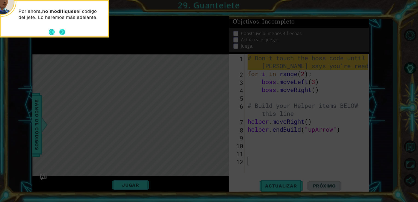
click at [60, 34] on button "Next" at bounding box center [62, 32] width 10 height 10
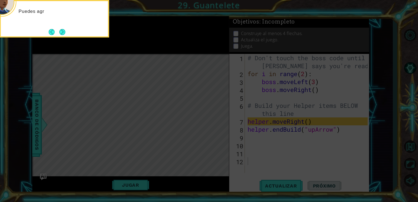
click at [60, 34] on button "Next" at bounding box center [62, 31] width 7 height 7
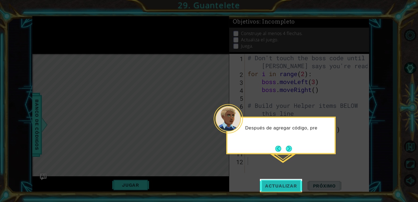
click at [268, 184] on span "Actualizar" at bounding box center [281, 185] width 43 height 5
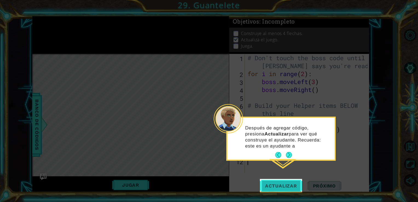
click at [285, 189] on button "Actualizar" at bounding box center [281, 186] width 43 height 14
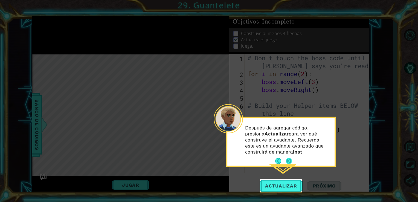
click at [289, 158] on button "Next" at bounding box center [289, 161] width 6 height 6
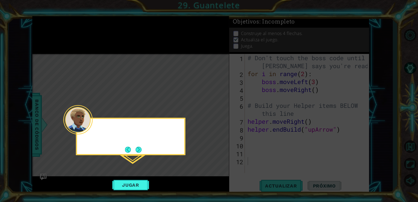
click at [289, 158] on icon at bounding box center [209, 101] width 418 height 202
click at [132, 188] on button "Jugar" at bounding box center [130, 185] width 37 height 10
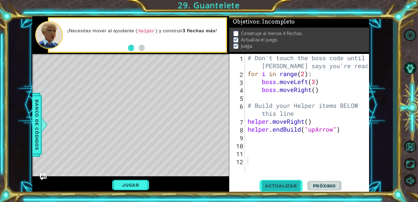
click at [279, 180] on button "Actualizar" at bounding box center [281, 186] width 43 height 14
click at [257, 136] on div "# Don't touch the boss code until [PERSON_NAME] says you're ready! for i in ran…" at bounding box center [309, 125] width 124 height 143
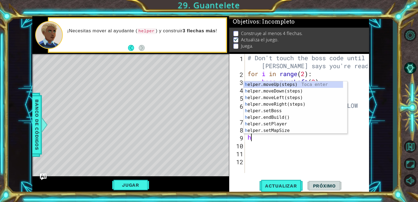
type textarea "he"
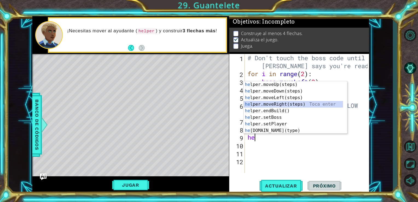
click at [275, 103] on div "he lper.moveUp(steps) Toca enter he lper.moveDown(steps) Toca enter he lper.mov…" at bounding box center [293, 114] width 99 height 66
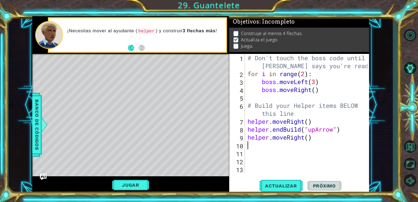
click at [269, 148] on div "# Don't touch the boss code until [PERSON_NAME] says you're ready! for i in ran…" at bounding box center [309, 125] width 124 height 143
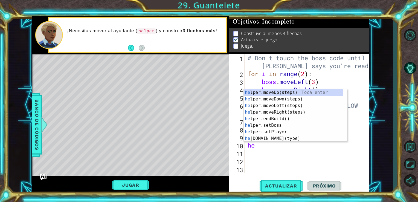
type textarea "hel"
click at [279, 119] on div "hel per.moveUp(steps) Toca enter hel per.moveDown(steps) Toca enter hel per.mov…" at bounding box center [293, 122] width 99 height 66
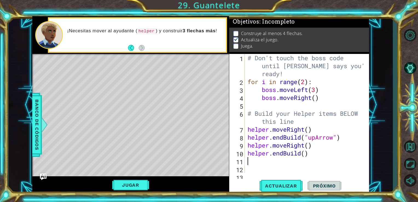
click at [308, 153] on div "# Don't touch the boss code until [PERSON_NAME] says you're ready! for i in ran…" at bounding box center [307, 129] width 120 height 151
type textarea "helper.endBuild"
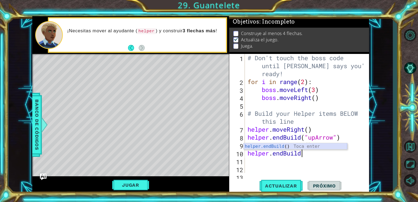
click at [293, 146] on div "helper.endBuild () Toca enter" at bounding box center [295, 153] width 103 height 20
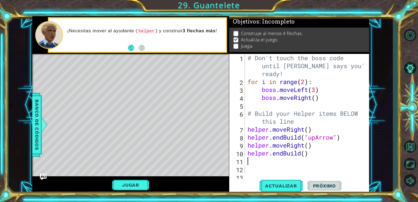
click at [316, 150] on div "# Don't touch the boss code until [PERSON_NAME] says you're ready! for i in ran…" at bounding box center [307, 129] width 120 height 151
type textarea "helper.endBuild"
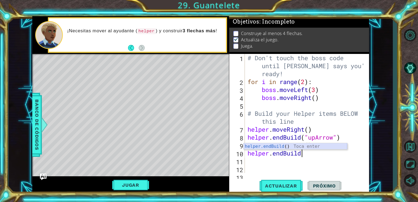
click at [311, 147] on div "helper.endBuild () Toca enter" at bounding box center [295, 153] width 103 height 20
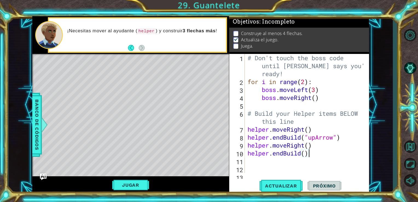
click at [310, 154] on div "# Don't touch the boss code until [PERSON_NAME] says you're ready! for i in ran…" at bounding box center [307, 129] width 120 height 151
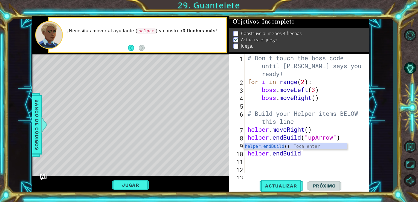
type textarea "helper.endBuild"
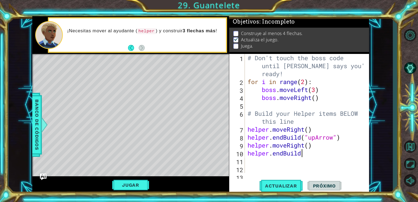
click at [307, 155] on div "# Don't touch the boss code until [PERSON_NAME] says you're ready! for i in ran…" at bounding box center [307, 129] width 120 height 151
drag, startPoint x: 307, startPoint y: 155, endPoint x: 244, endPoint y: 155, distance: 63.5
click at [244, 155] on div "helper.endBuild 1 2 3 4 5 6 7 8 9 10 11 12 13 # Don't touch the boss code until…" at bounding box center [298, 113] width 139 height 119
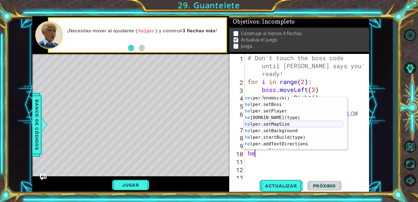
scroll to position [29, 0]
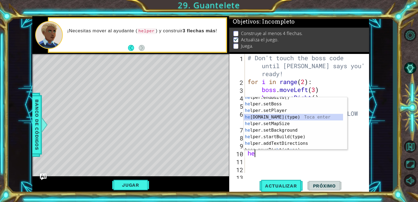
click at [281, 117] on div "he lper.endBuild() Toca enter he lper.setBoss Toca enter he lper.setPlayer Toca…" at bounding box center [293, 127] width 99 height 66
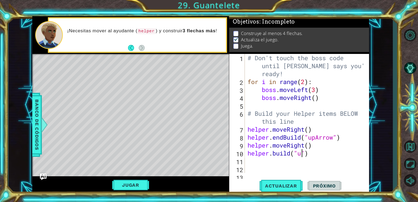
scroll to position [0, 2]
type textarea "[DOMAIN_NAME]("upArrow")"
click at [265, 161] on div "# Don't touch the boss code until [PERSON_NAME] says you're ready! for i in ran…" at bounding box center [307, 129] width 120 height 151
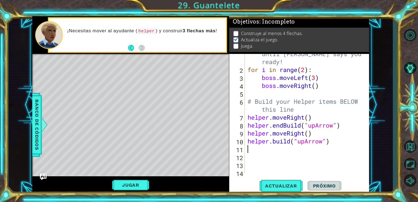
scroll to position [16, 0]
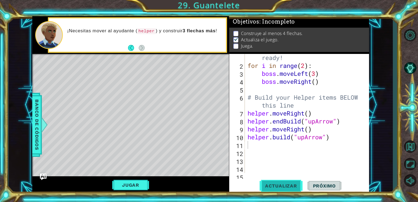
click at [267, 184] on span "Actualizar" at bounding box center [281, 185] width 43 height 5
click at [305, 137] on div "# Don't touch the boss code until [PERSON_NAME] says you're ready! for i in ran…" at bounding box center [307, 113] width 120 height 151
click at [316, 121] on div "# Don't touch the boss code until [PERSON_NAME] says you're ready! for i in ran…" at bounding box center [307, 113] width 120 height 151
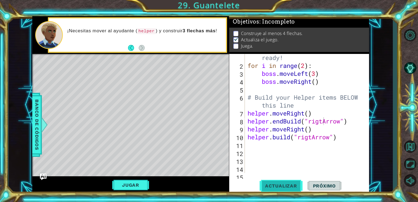
click at [286, 185] on span "Actualizar" at bounding box center [281, 185] width 43 height 5
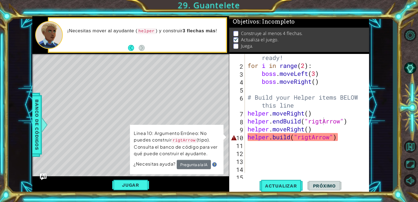
click at [199, 154] on p "Linea 10: Argumento Erróneo: No puedes construir rigtArrow (tipo). Consulta el …" at bounding box center [177, 143] width 86 height 27
click at [198, 161] on button "Pregunta a la IA" at bounding box center [194, 164] width 34 height 9
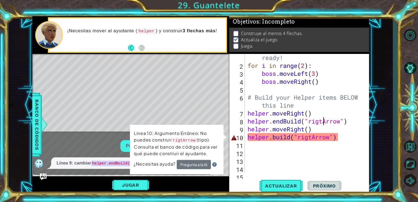
click at [106, 141] on div "Por favor, explica este error. Línea 9: cambiar helper.endBuild("rigtArrow") a …" at bounding box center [120, 154] width 175 height 29
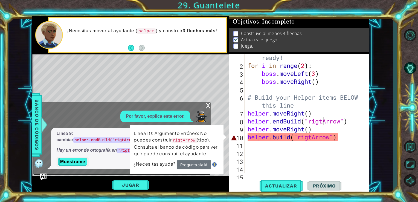
click at [158, 169] on div "¿Necesitas ayuda? Pregunta a la IA" at bounding box center [177, 164] width 86 height 9
drag, startPoint x: 227, startPoint y: 137, endPoint x: 271, endPoint y: 183, distance: 63.5
click at [271, 183] on div "1 2 3 4 5 6 7 # Don't touch the boss code until [PERSON_NAME] says you're ready…" at bounding box center [200, 105] width 337 height 178
click at [271, 183] on span "Actualizar" at bounding box center [281, 185] width 43 height 5
click at [208, 103] on div "x" at bounding box center [208, 104] width 5 height 5
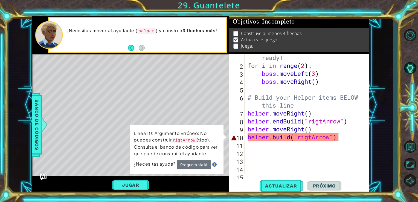
click at [340, 135] on div "# Don't touch the boss code until [PERSON_NAME] says you're ready! for i in ran…" at bounding box center [307, 113] width 120 height 151
click at [308, 140] on div "# Don't touch the boss code until [PERSON_NAME] says you're ready! for i in ran…" at bounding box center [307, 113] width 120 height 151
click at [314, 139] on div "# Don't touch the boss code until [PERSON_NAME] says you're ready! for i in ran…" at bounding box center [307, 113] width 120 height 151
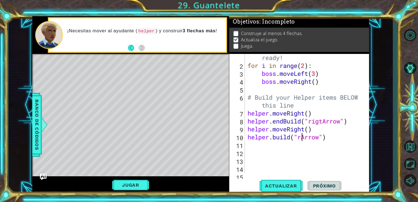
type textarea "[DOMAIN_NAME]("Arrow")"
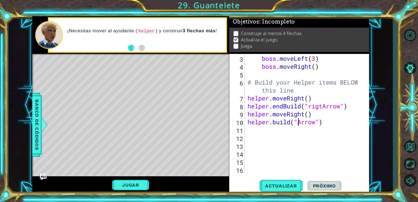
scroll to position [31, 0]
click at [41, 130] on div at bounding box center [44, 125] width 7 height 16
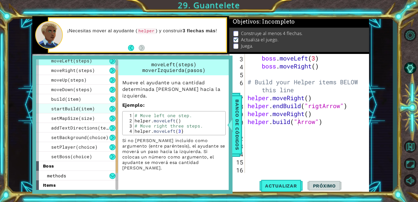
scroll to position [24, 0]
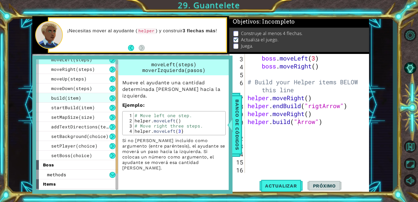
click at [84, 93] on div "build(item)" at bounding box center [77, 98] width 82 height 10
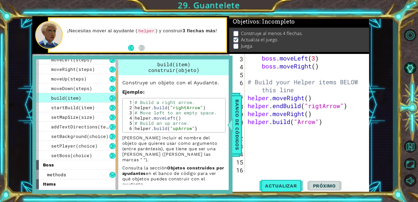
type textarea "[DOMAIN_NAME]("upArrow")"
click at [180, 128] on div "# Build a right arrow. helper . build ( "rightArrow" ) # Move left to an empty …" at bounding box center [179, 121] width 91 height 42
click at [176, 128] on div "# Build a right arrow. helper . build ( "rightArrow" ) # Move left to an empty …" at bounding box center [179, 121] width 91 height 42
click at [228, 121] on div at bounding box center [230, 125] width 7 height 16
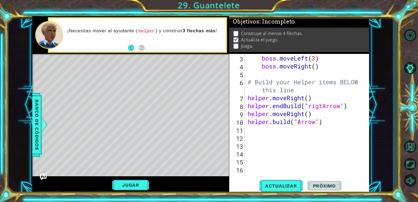
click at [304, 97] on div "for i in range ( 2 ) : boss . moveLeft ( 3 ) boss . moveRight ( ) # Build your …" at bounding box center [307, 113] width 120 height 135
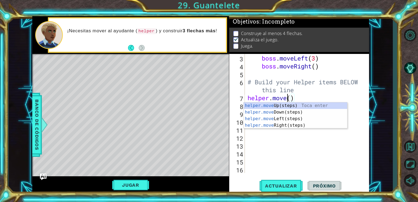
scroll to position [0, 2]
click at [280, 111] on div "helper.move Up(steps) Toca enter helper.move Down(steps) Toca enter helper.move…" at bounding box center [295, 121] width 103 height 39
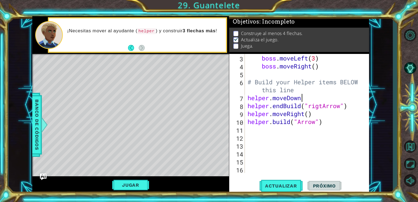
click at [322, 106] on div "for i in range ( 2 ) : boss . moveLeft ( 3 ) boss . moveRight ( ) # Build your …" at bounding box center [307, 113] width 120 height 135
click at [297, 124] on div "for i in range ( 2 ) : boss . moveLeft ( 3 ) boss . moveRight ( ) # Build your …" at bounding box center [307, 113] width 120 height 135
click at [305, 114] on div "for i in range ( 2 ) : boss . moveLeft ( 3 ) boss . moveRight ( ) # Build your …" at bounding box center [307, 113] width 120 height 135
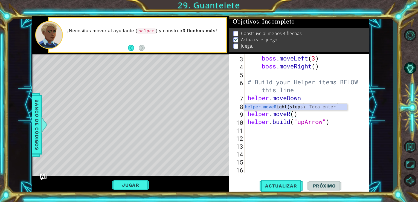
scroll to position [0, 2]
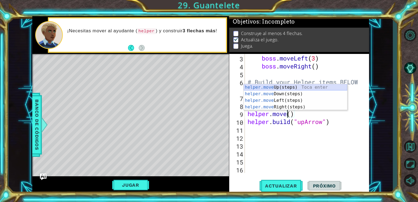
click at [290, 90] on div "helper.move Up(steps) Toca enter helper.move Down(steps) Toca enter helper.move…" at bounding box center [295, 103] width 103 height 39
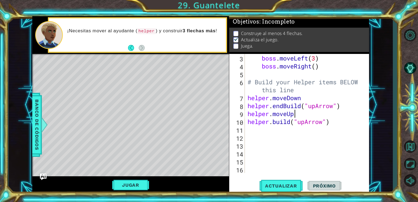
click at [294, 116] on div "for i in range ( 2 ) : boss . moveLeft ( 3 ) boss . moveRight ( ) # Build your …" at bounding box center [307, 113] width 120 height 135
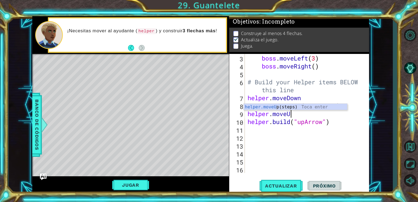
scroll to position [0, 1]
type textarea "helper.move"
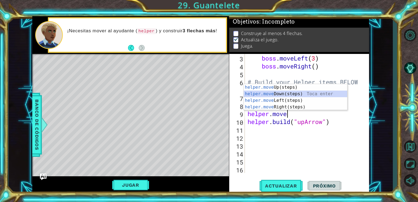
click at [283, 93] on div "helper.move Up(steps) Toca enter helper.move Down(steps) Toca enter helper.move…" at bounding box center [295, 103] width 103 height 39
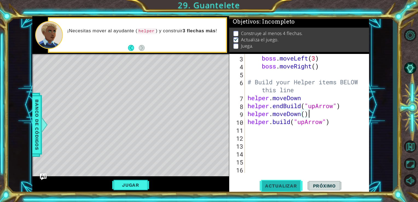
type textarea "helper.moveDown()"
click at [270, 187] on span "Actualizar" at bounding box center [281, 185] width 43 height 5
click at [262, 132] on div "for i in range ( 2 ) : boss . moveLeft ( 3 ) boss . moveRight ( ) # Build your …" at bounding box center [307, 113] width 120 height 135
click at [302, 114] on div "for i in range ( 2 ) : boss . moveLeft ( 3 ) boss . moveRight ( ) # Build your …" at bounding box center [307, 113] width 120 height 135
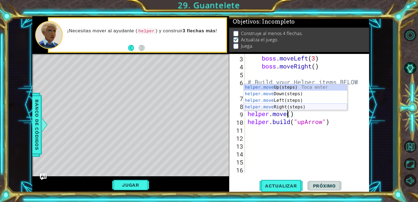
click at [287, 107] on div "helper.move Up(steps) Toca enter helper.move Down(steps) Toca enter helper.move…" at bounding box center [295, 103] width 103 height 39
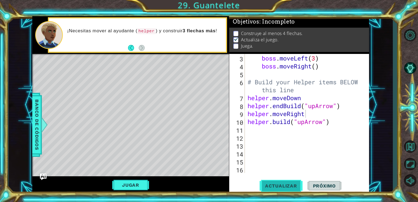
click at [281, 189] on button "Actualizar" at bounding box center [281, 186] width 43 height 14
click at [287, 188] on span "Actualizar" at bounding box center [281, 185] width 43 height 5
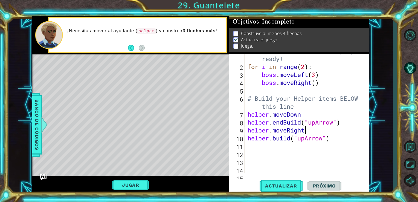
scroll to position [18, 0]
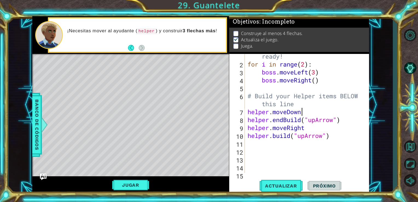
click at [303, 113] on div "# Don't touch the boss code until [PERSON_NAME] says you're ready! for i in ran…" at bounding box center [307, 111] width 120 height 151
type textarea "helper.move"
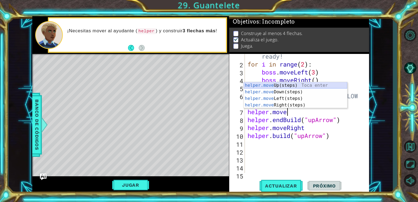
click at [289, 84] on div "helper.move Up(steps) Toca enter helper.move Down(steps) Toca enter helper.move…" at bounding box center [295, 101] width 103 height 39
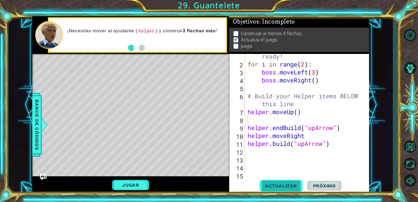
click at [282, 185] on span "Actualizar" at bounding box center [281, 185] width 43 height 5
click at [294, 116] on div "# Don't touch the boss code until [PERSON_NAME] says you're ready! for i in ran…" at bounding box center [307, 111] width 120 height 151
click at [294, 109] on div "# Don't touch the boss code until [PERSON_NAME] says you're ready! for i in ran…" at bounding box center [307, 111] width 120 height 151
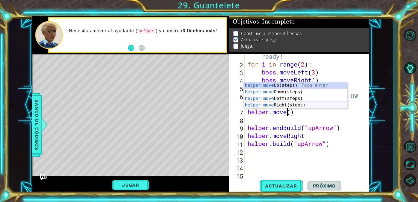
click at [283, 103] on div "helper.move Up(steps) Toca enter helper.move Down(steps) Toca enter helper.move…" at bounding box center [295, 101] width 103 height 39
type textarea "helper.moveRight"
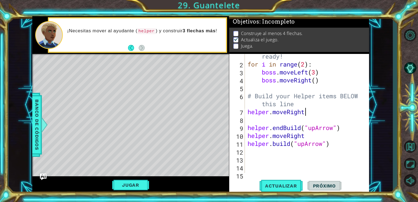
click at [290, 120] on div "# Don't touch the boss code until [PERSON_NAME] says you're ready! for i in ran…" at bounding box center [307, 111] width 120 height 151
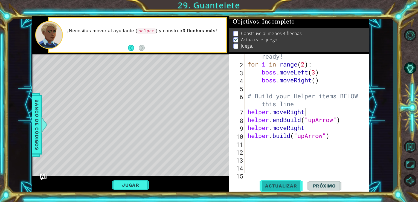
click at [280, 183] on span "Actualizar" at bounding box center [281, 185] width 43 height 5
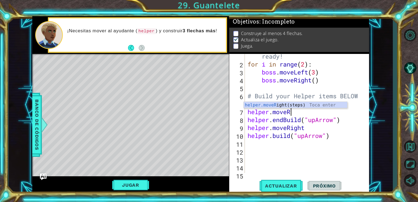
type textarea "helper.move"
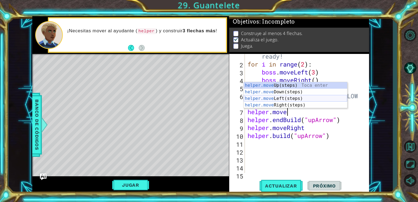
click at [290, 99] on div "helper.move Up(steps) Toca enter helper.move Down(steps) Toca enter helper.move…" at bounding box center [295, 101] width 103 height 39
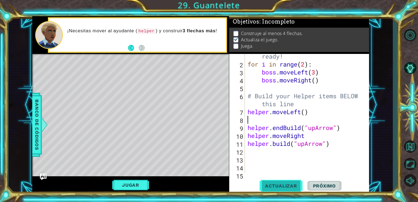
click at [285, 187] on span "Actualizar" at bounding box center [281, 185] width 43 height 5
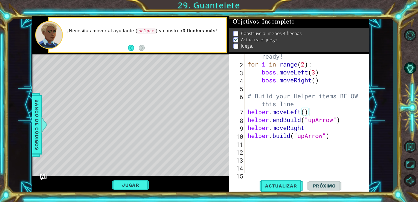
click at [301, 110] on div "# Don't touch the boss code until [PERSON_NAME] says you're ready! for i in ran…" at bounding box center [307, 111] width 120 height 151
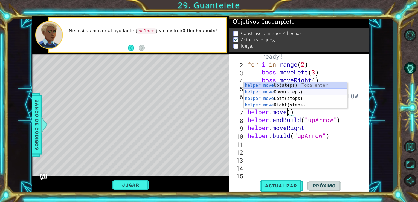
click at [289, 92] on div "helper.move Up(steps) Toca enter helper.move Down(steps) Toca enter helper.move…" at bounding box center [295, 101] width 103 height 39
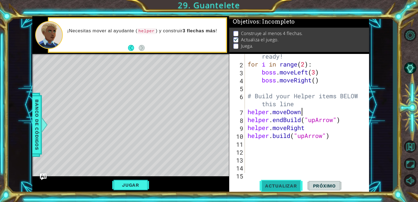
click at [289, 180] on button "Actualizar" at bounding box center [281, 186] width 43 height 14
click at [306, 128] on div "# Don't touch the boss code until [PERSON_NAME] says you're ready! for i in ran…" at bounding box center [307, 111] width 120 height 151
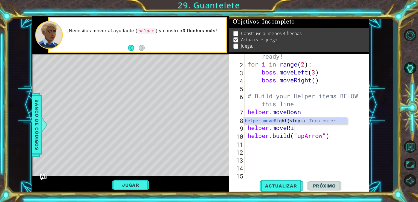
type textarea "helper.move"
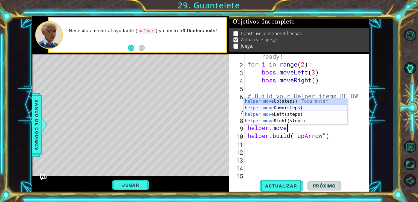
click at [292, 106] on div "helper.move Up(steps) Toca enter helper.move Down(steps) Toca enter helper.move…" at bounding box center [295, 117] width 103 height 39
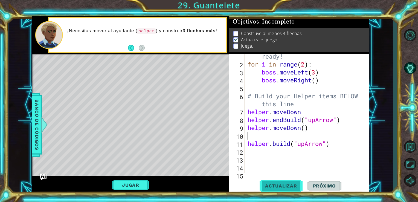
click at [283, 183] on button "Actualizar" at bounding box center [281, 186] width 43 height 14
type textarea "helper.moveDown()"
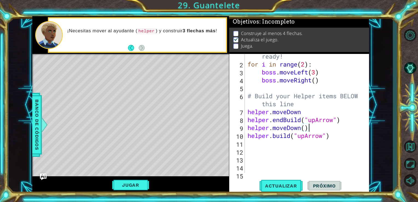
click at [258, 143] on div "# Don't touch the boss code until [PERSON_NAME] says you're ready! for i in ran…" at bounding box center [307, 111] width 120 height 151
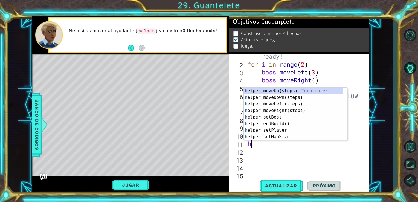
scroll to position [0, 0]
type textarea "hel"
click at [281, 110] on div "hel per.moveUp(steps) Toca enter hel per.moveDown(steps) Toca enter hel per.mov…" at bounding box center [293, 121] width 99 height 66
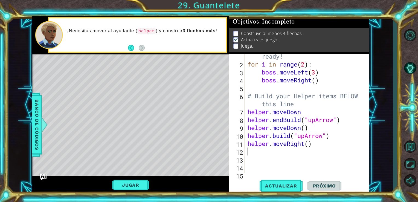
click at [264, 155] on div "# Don't touch the boss code until [PERSON_NAME] says you're ready! for i in ran…" at bounding box center [307, 111] width 120 height 151
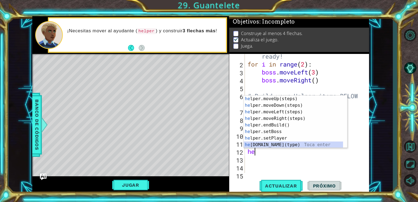
click at [281, 146] on div "he lper.moveUp(steps) Toca enter he lper.moveDown(steps) Toca enter he lper.mov…" at bounding box center [293, 129] width 99 height 66
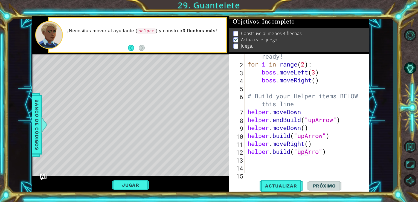
scroll to position [0, 3]
type textarea "[DOMAIN_NAME]("upArrow")"
click at [289, 185] on span "Actualizar" at bounding box center [281, 185] width 43 height 5
drag, startPoint x: 289, startPoint y: 185, endPoint x: 263, endPoint y: 157, distance: 38.3
click at [289, 185] on span "Actualizar" at bounding box center [281, 185] width 43 height 5
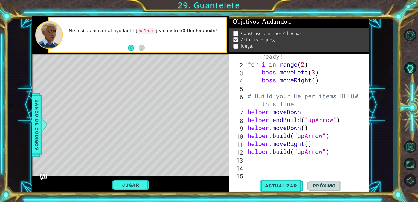
click at [263, 157] on div "# Don't touch the boss code until [PERSON_NAME] says you're ready! for i in ran…" at bounding box center [307, 111] width 120 height 151
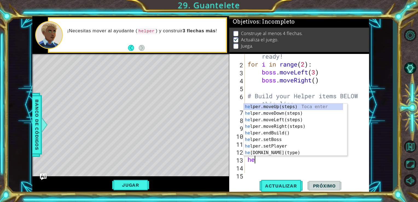
type textarea "hel"
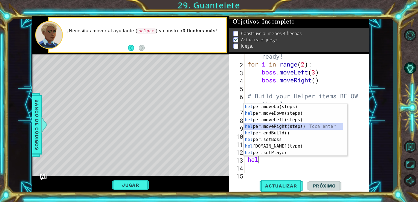
click at [279, 123] on div "hel per.moveUp(steps) Toca enter hel per.moveDown(steps) Toca enter hel per.mov…" at bounding box center [293, 136] width 99 height 66
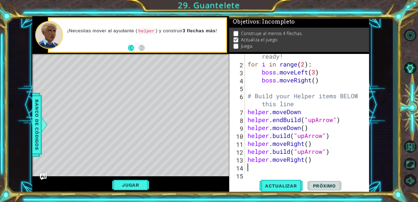
click at [261, 168] on div "# Don't touch the boss code until [PERSON_NAME] says you're ready! for i in ran…" at bounding box center [307, 111] width 120 height 151
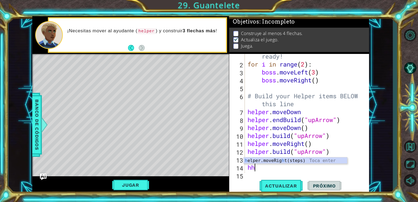
type textarea "h"
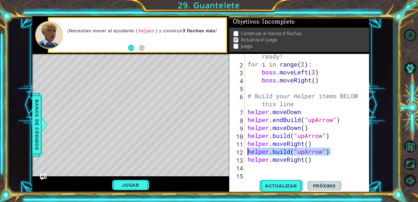
drag, startPoint x: 332, startPoint y: 152, endPoint x: 249, endPoint y: 153, distance: 82.9
click at [249, 153] on div "# Don't touch the boss code until [PERSON_NAME] says you're ready! for i in ran…" at bounding box center [307, 111] width 120 height 151
type textarea "[DOMAIN_NAME]("upArrow")"
click at [252, 170] on div "# Don't touch the boss code until [PERSON_NAME] says you're ready! for i in ran…" at bounding box center [307, 111] width 120 height 151
paste textarea "[DOMAIN_NAME]("upArrow")"
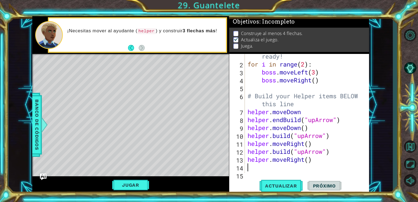
type textarea "[DOMAIN_NAME]("upArrow")"
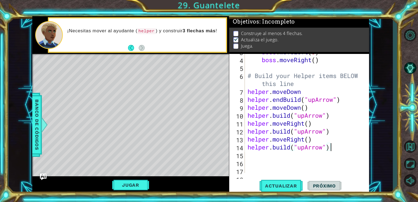
scroll to position [39, 0]
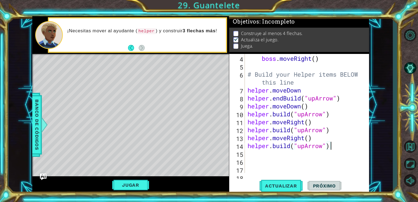
click at [270, 160] on div "boss . moveLeft ( 3 ) boss . moveRight ( ) # Build your Helper items BELOW this…" at bounding box center [307, 114] width 120 height 135
click at [264, 156] on div "boss . moveLeft ( 3 ) boss . moveRight ( ) # Build your Helper items BELOW this…" at bounding box center [307, 114] width 120 height 135
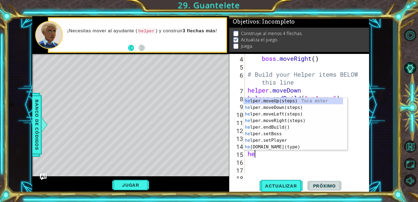
type textarea "hel"
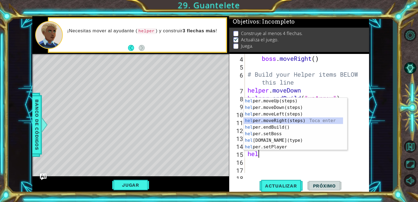
click at [285, 120] on div "hel per.moveUp(steps) Toca enter hel per.moveDown(steps) Toca enter hel per.mov…" at bounding box center [293, 131] width 99 height 66
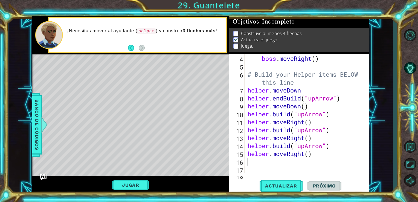
paste textarea "[DOMAIN_NAME]("upArrow")"
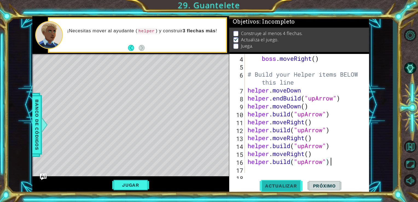
type textarea "[DOMAIN_NAME]("upArrow")"
click at [280, 189] on span "Actualizar" at bounding box center [281, 185] width 43 height 5
click at [146, 186] on button "Jugar" at bounding box center [130, 185] width 37 height 10
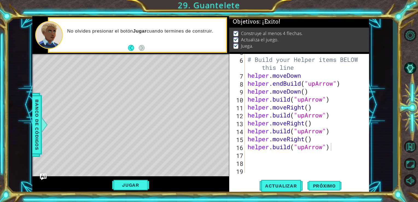
scroll to position [56, 0]
